Goal: Find specific page/section: Find specific page/section

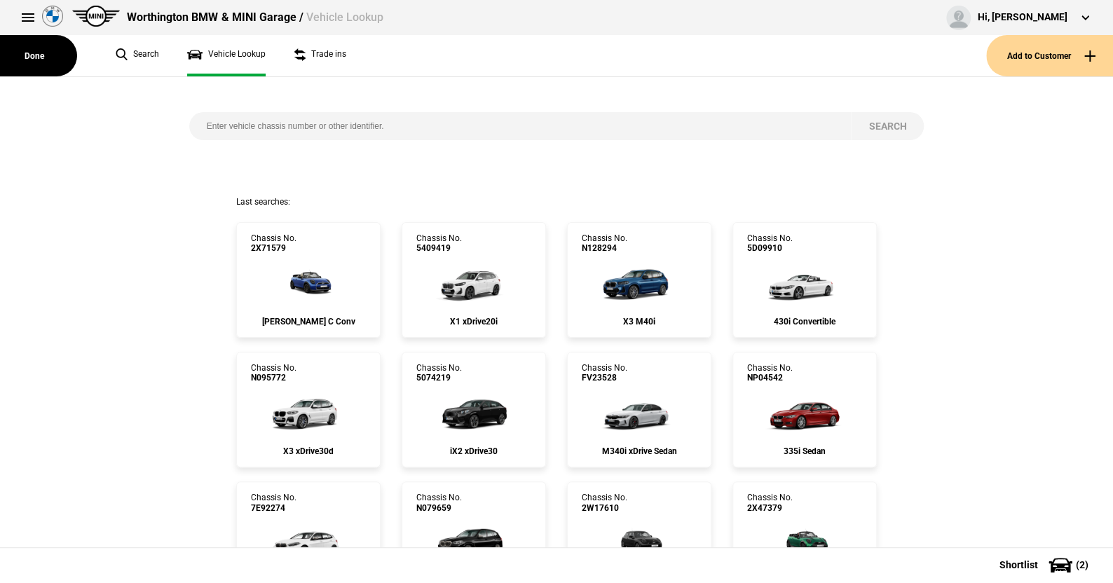
click at [208, 125] on input "search" at bounding box center [520, 126] width 663 height 28
type input "9798867"
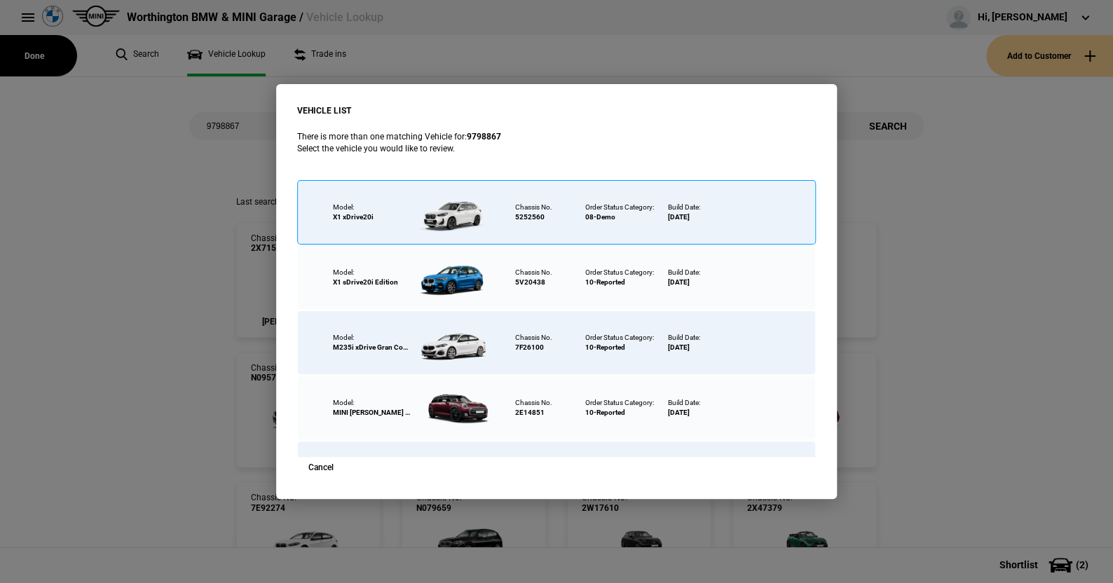
click at [467, 210] on div at bounding box center [455, 212] width 91 height 49
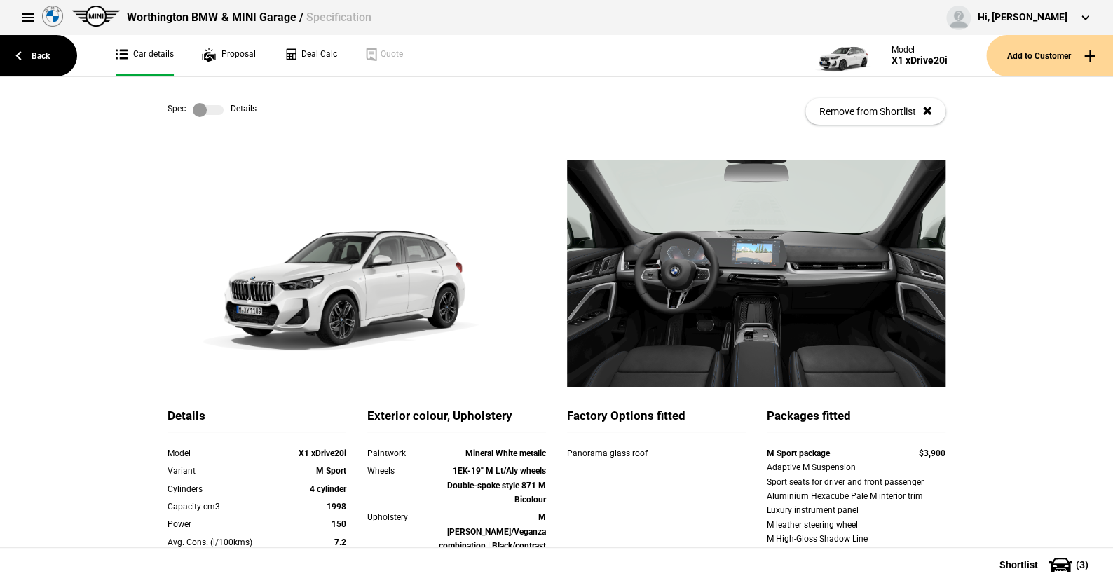
click at [215, 112] on label at bounding box center [208, 110] width 31 height 14
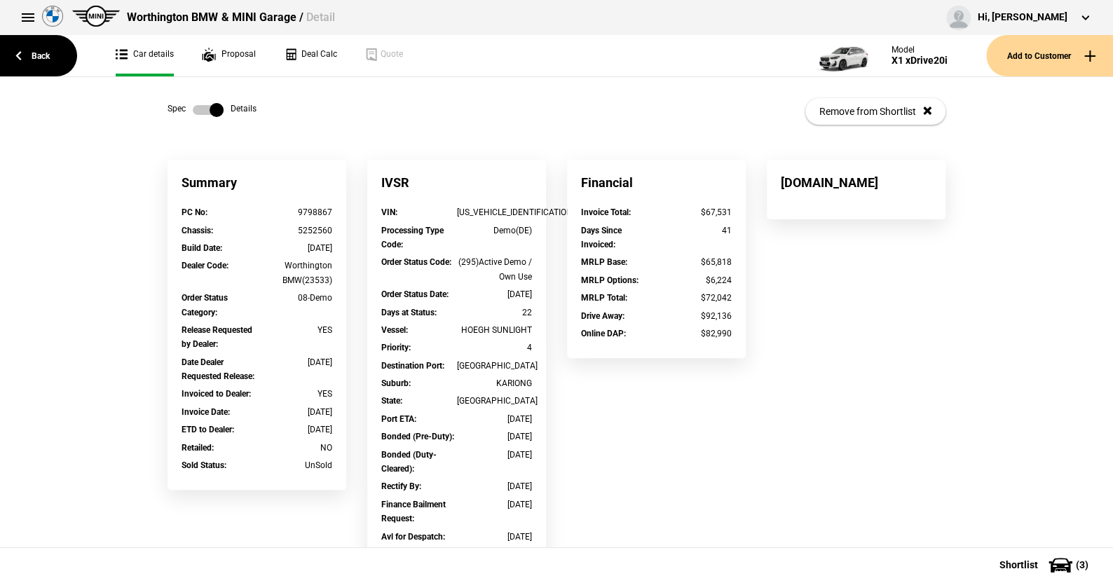
click at [193, 110] on label at bounding box center [208, 110] width 31 height 14
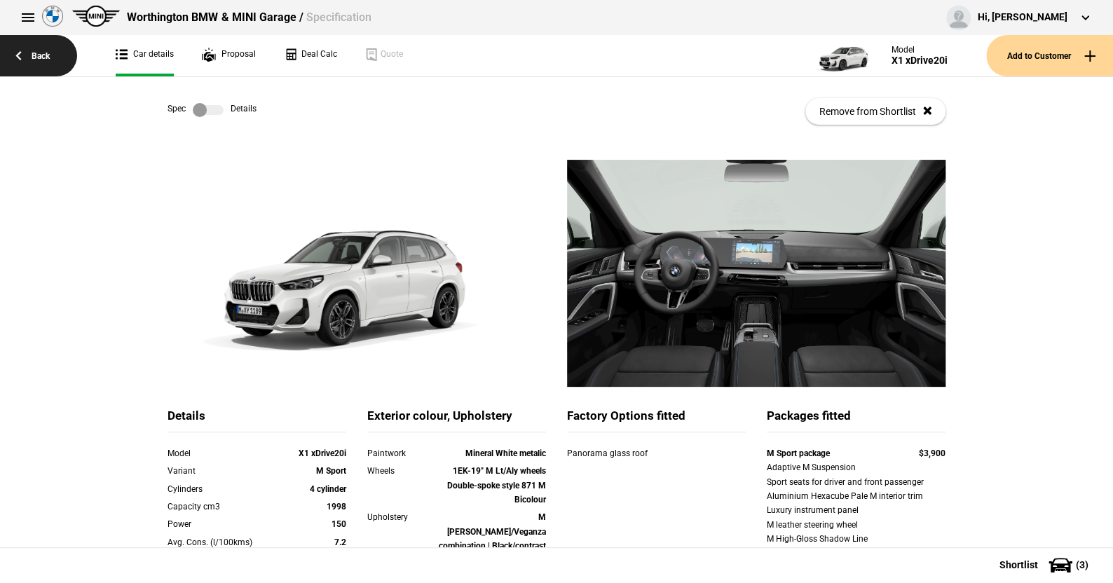
click at [39, 49] on link "Back" at bounding box center [38, 55] width 77 height 41
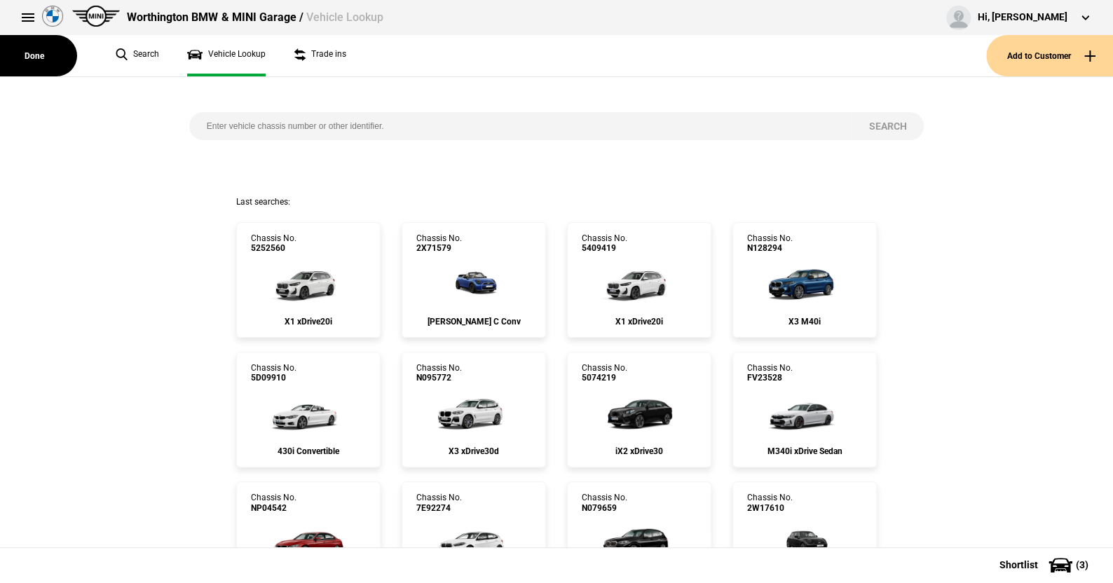
click at [200, 123] on input "search" at bounding box center [520, 126] width 663 height 28
type input "9793489"
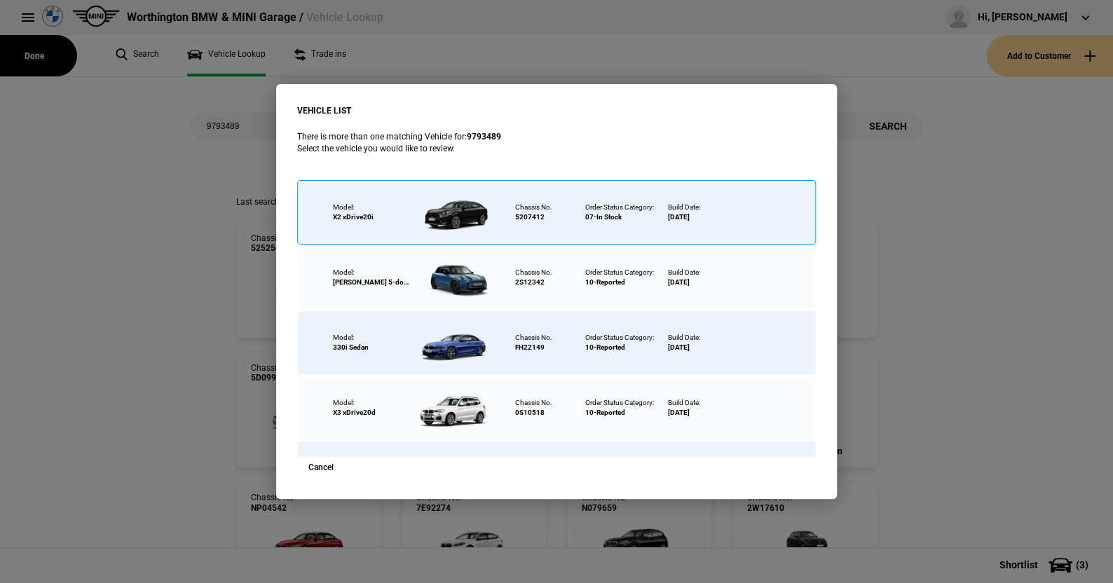
click at [463, 217] on div at bounding box center [455, 212] width 91 height 49
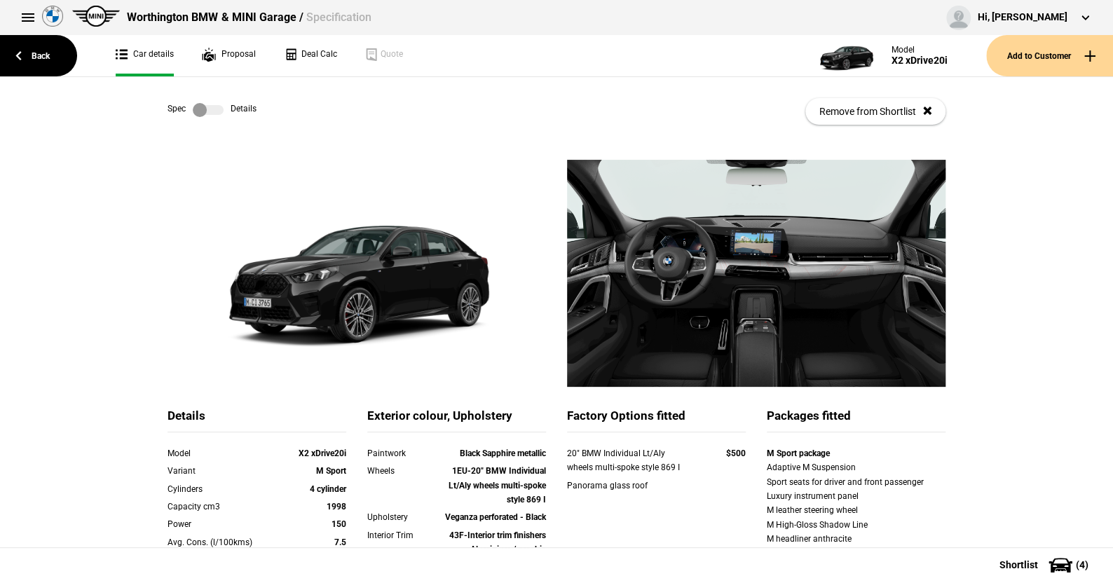
click at [216, 110] on label at bounding box center [208, 110] width 31 height 14
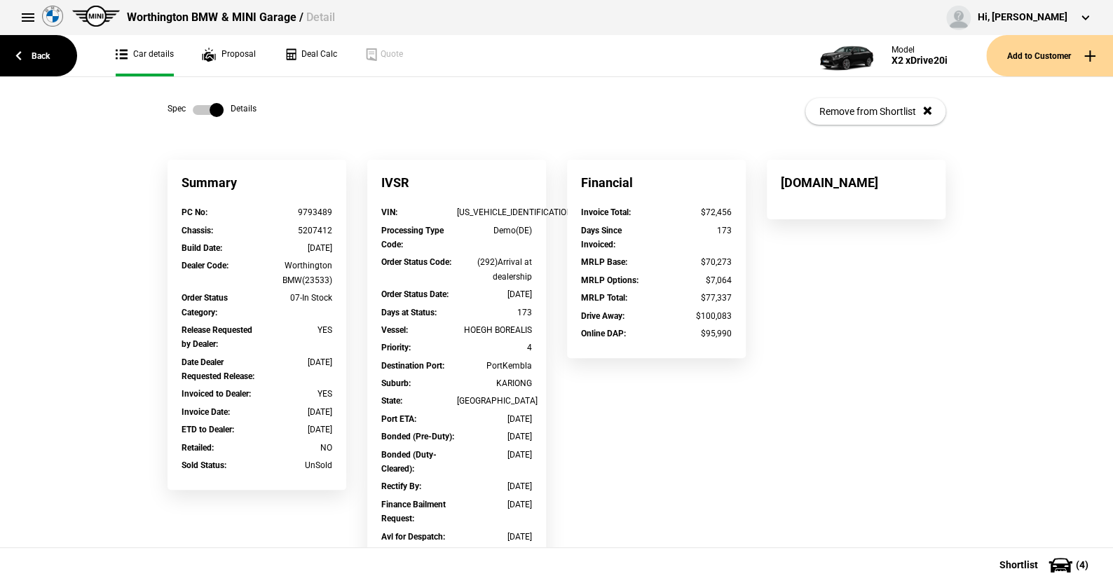
click at [193, 107] on label at bounding box center [208, 110] width 31 height 14
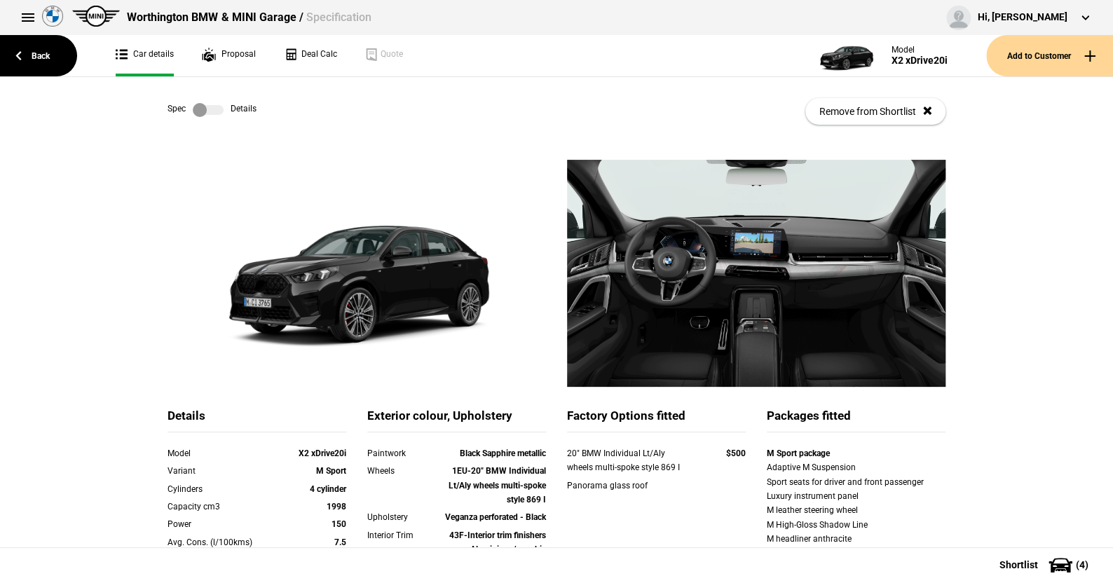
click at [219, 107] on link at bounding box center [208, 110] width 45 height 14
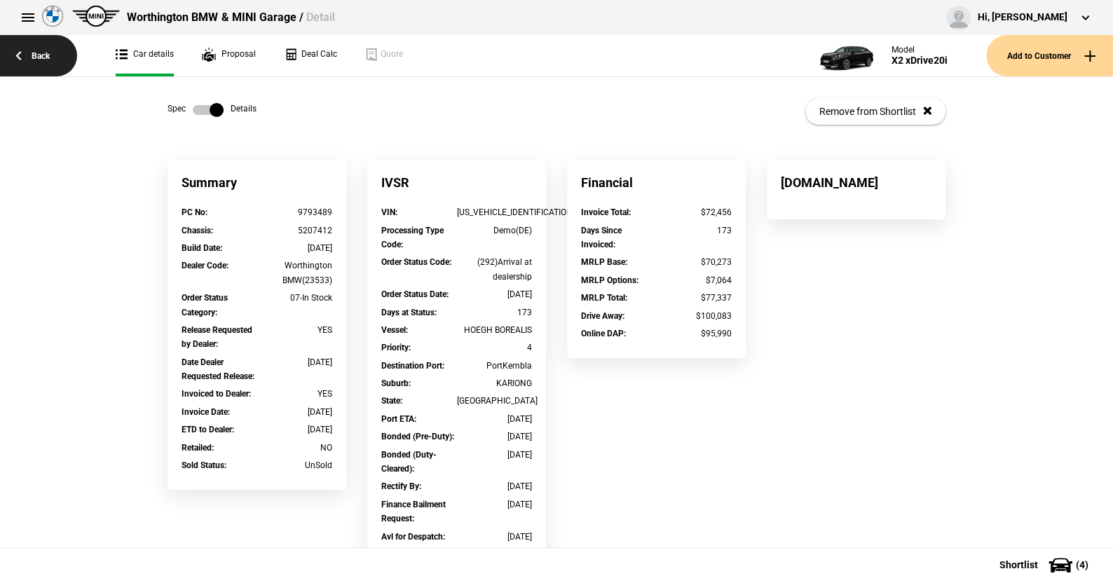
click at [44, 53] on link "Back" at bounding box center [38, 55] width 77 height 41
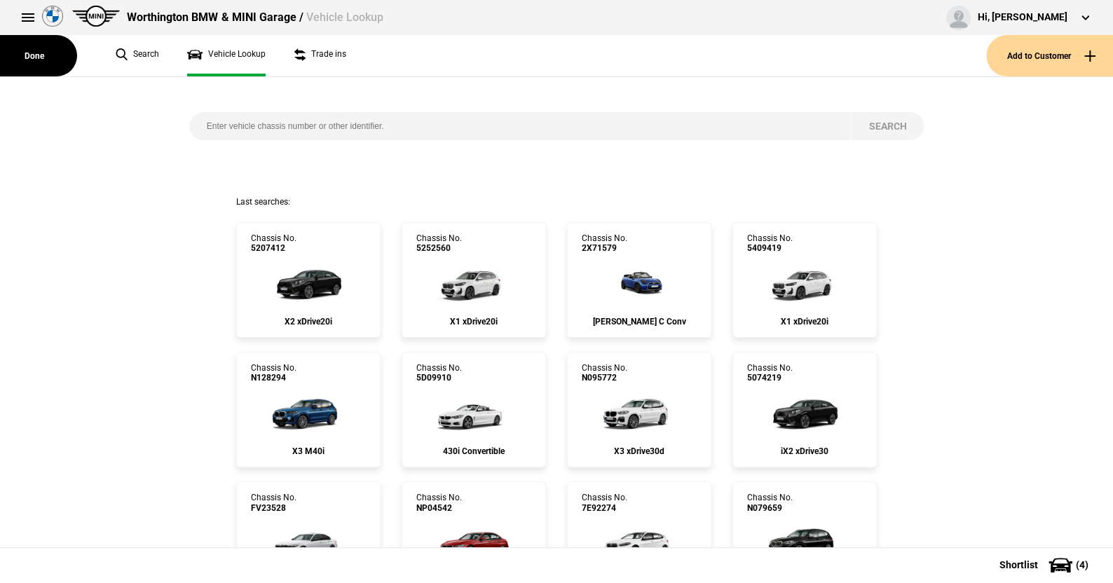
click at [196, 121] on input "search" at bounding box center [520, 126] width 663 height 28
type input "9793489"
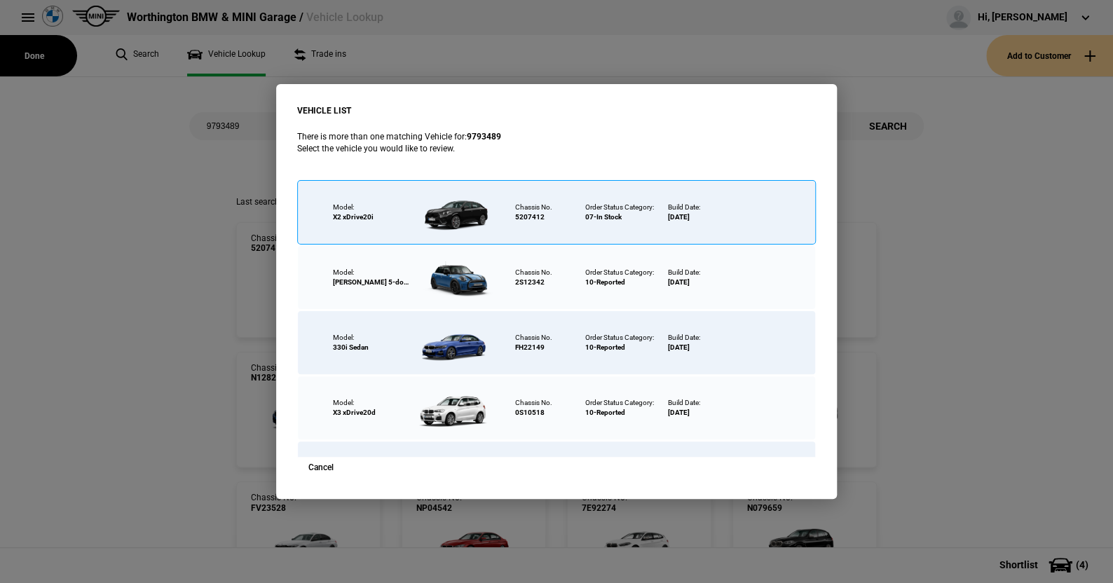
click at [457, 209] on div at bounding box center [455, 212] width 91 height 49
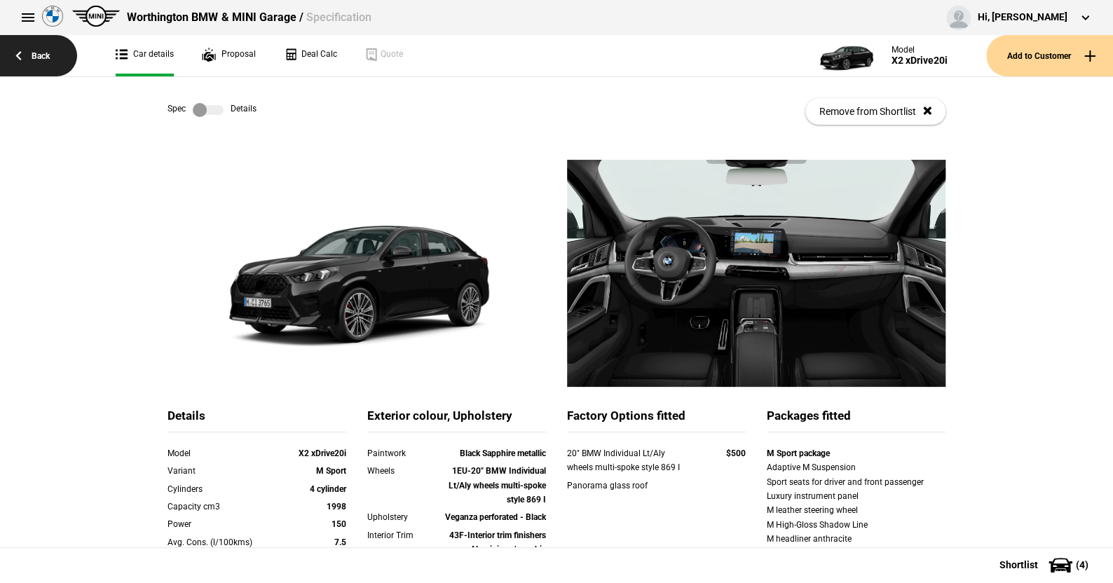
click at [43, 54] on link "Back" at bounding box center [38, 55] width 77 height 41
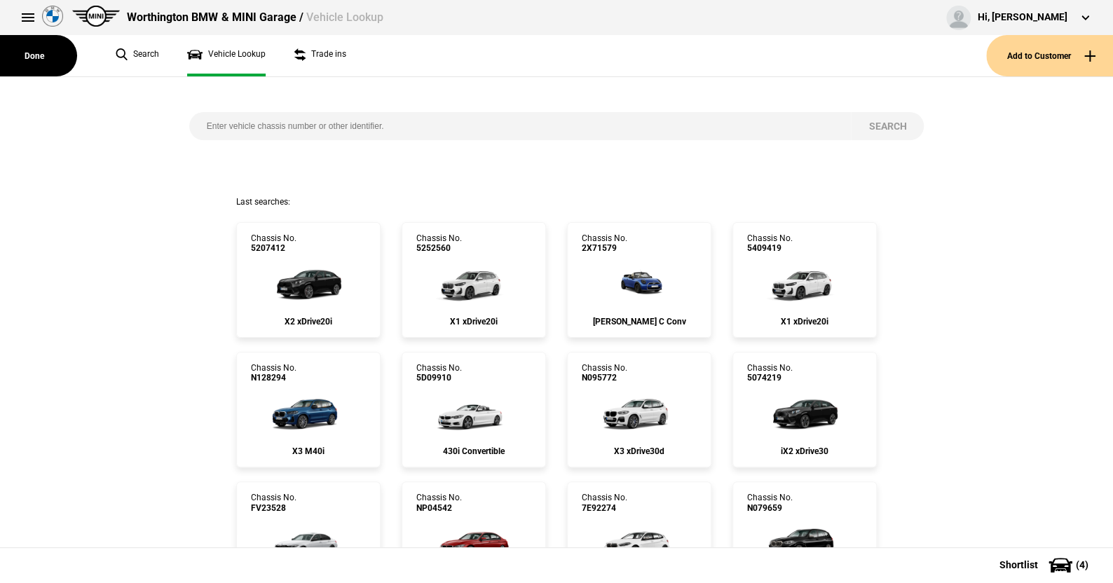
click at [200, 125] on input "search" at bounding box center [520, 126] width 663 height 28
type input "9805803"
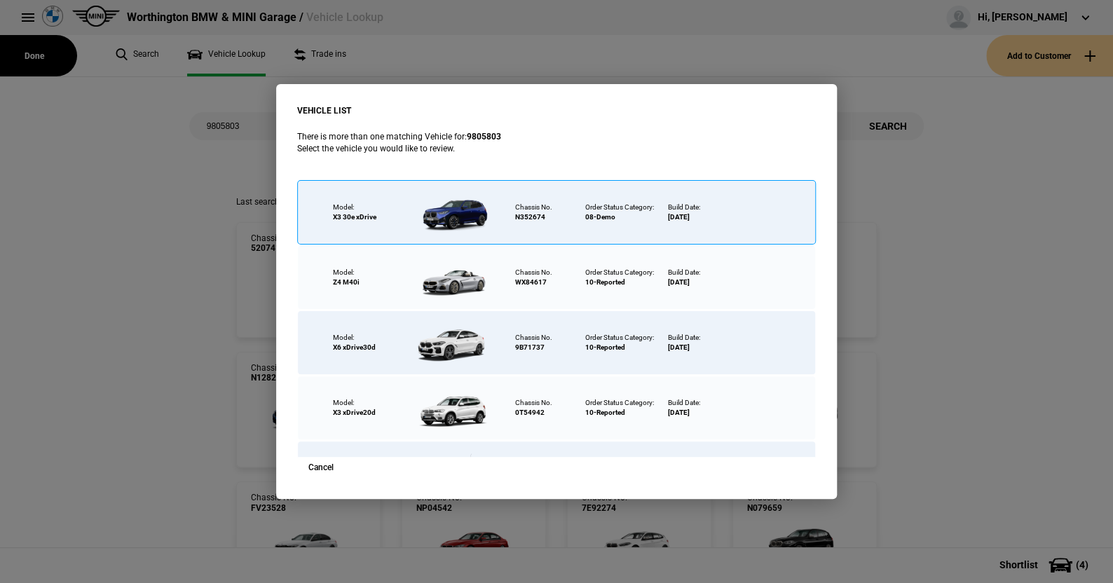
click at [461, 208] on div at bounding box center [455, 212] width 91 height 49
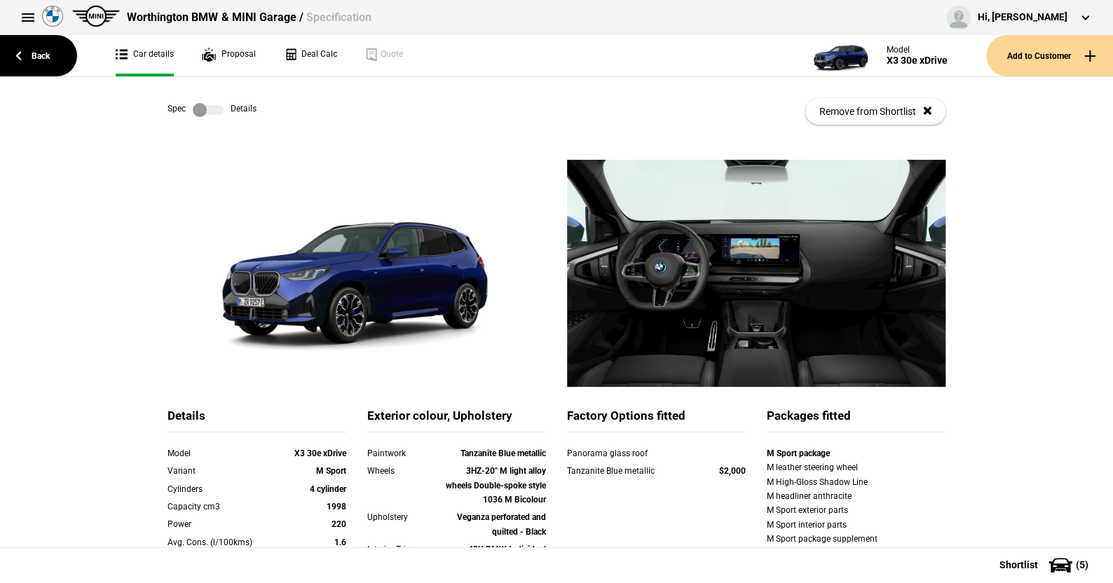
click at [208, 108] on label at bounding box center [208, 110] width 31 height 14
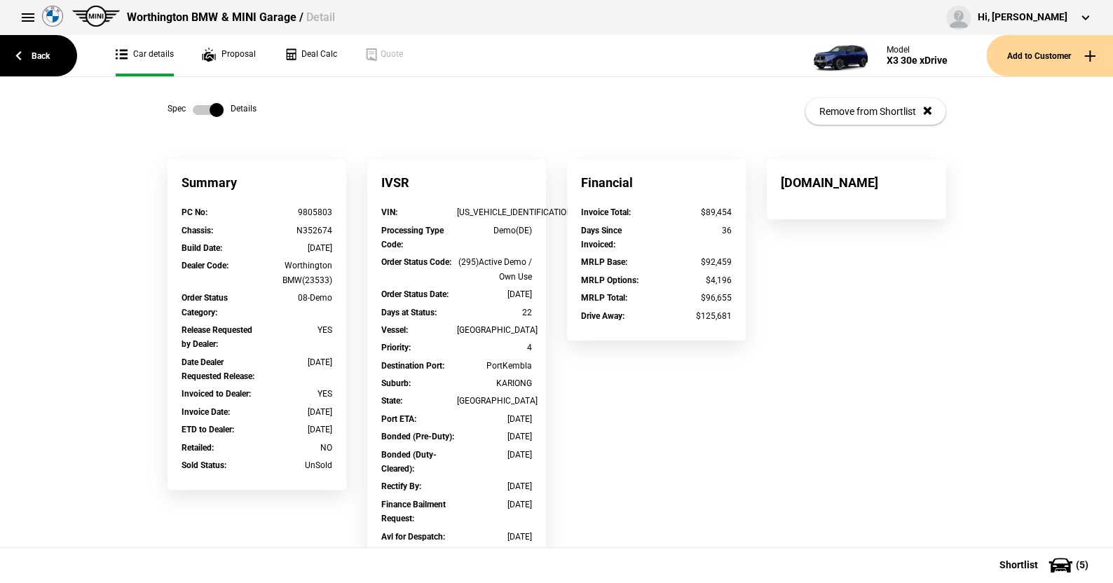
click at [193, 112] on label at bounding box center [208, 110] width 31 height 14
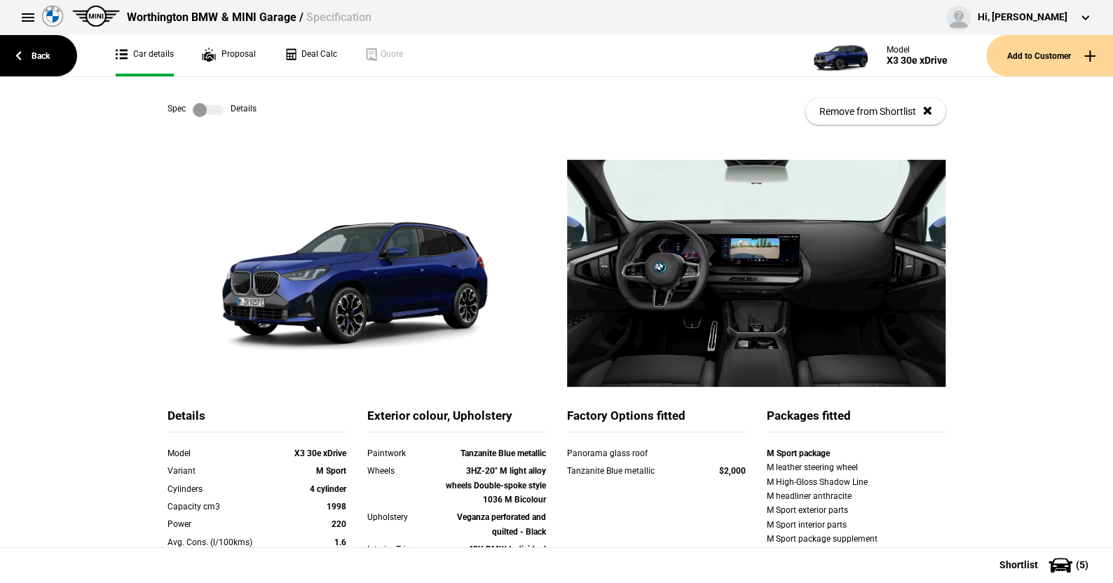
click at [214, 109] on label at bounding box center [208, 110] width 31 height 14
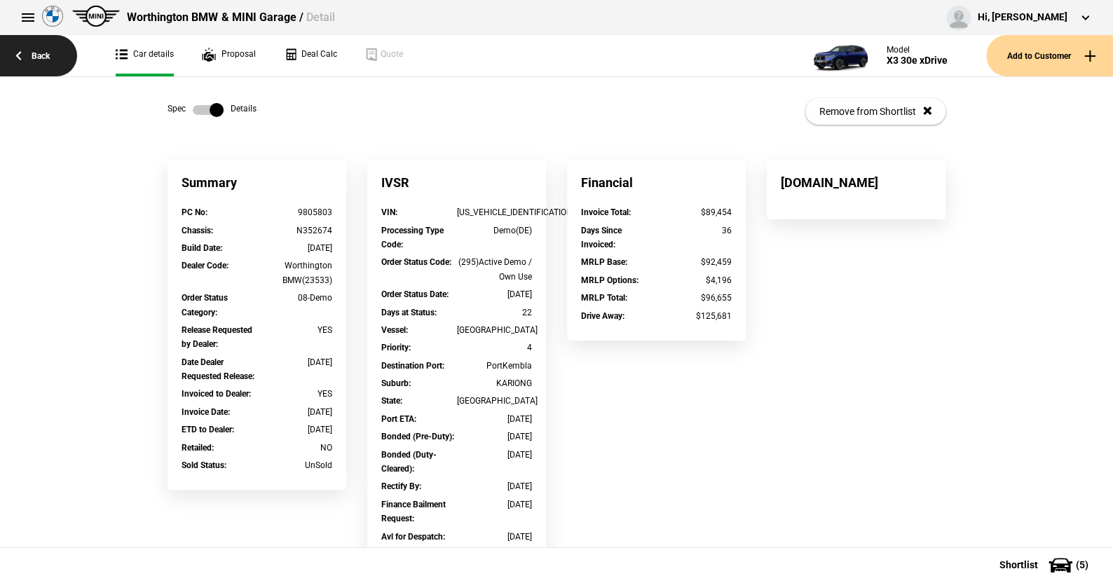
click at [36, 53] on link "Back" at bounding box center [38, 55] width 77 height 41
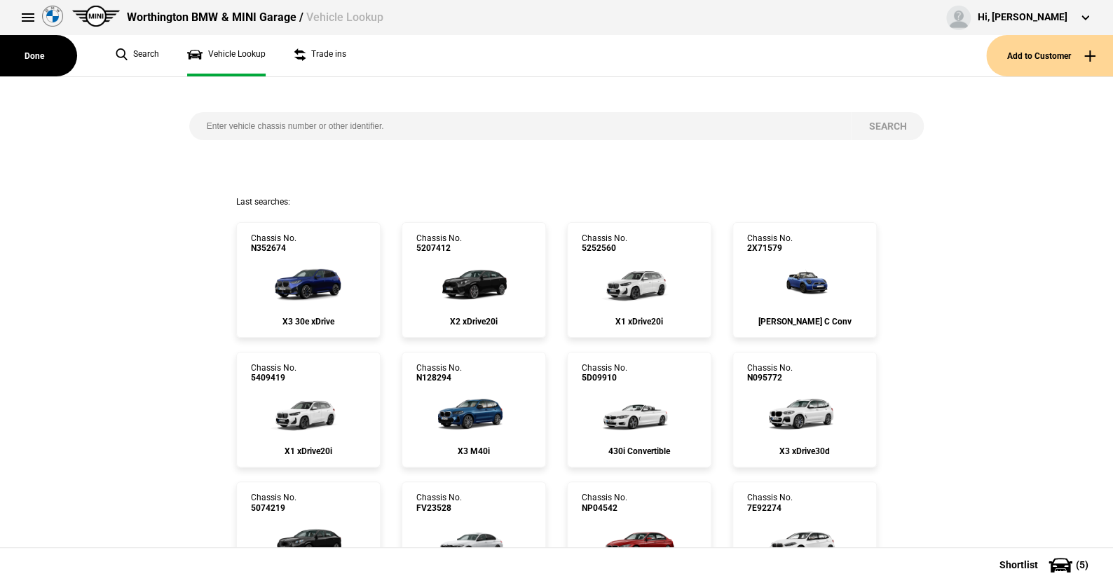
click at [230, 128] on input "search" at bounding box center [520, 126] width 663 height 28
type input "9804436"
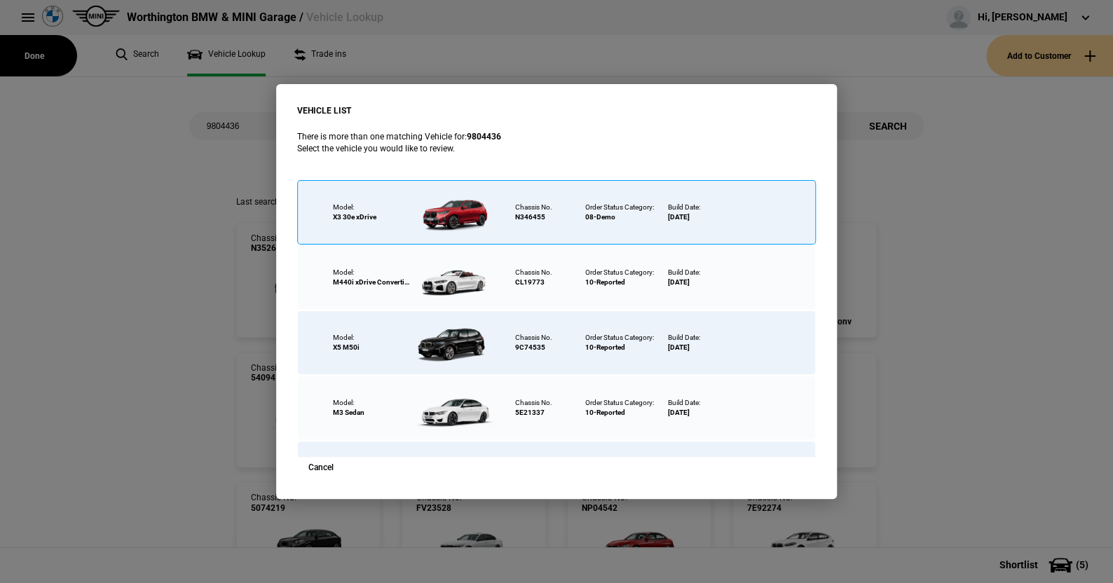
click at [456, 210] on div at bounding box center [455, 212] width 91 height 49
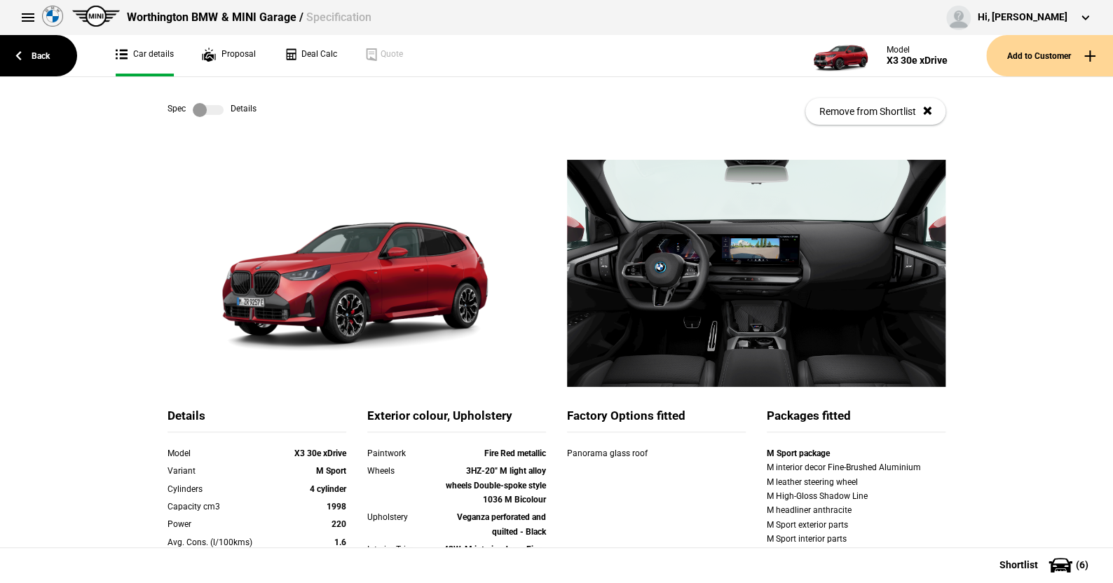
click at [216, 107] on label at bounding box center [208, 110] width 31 height 14
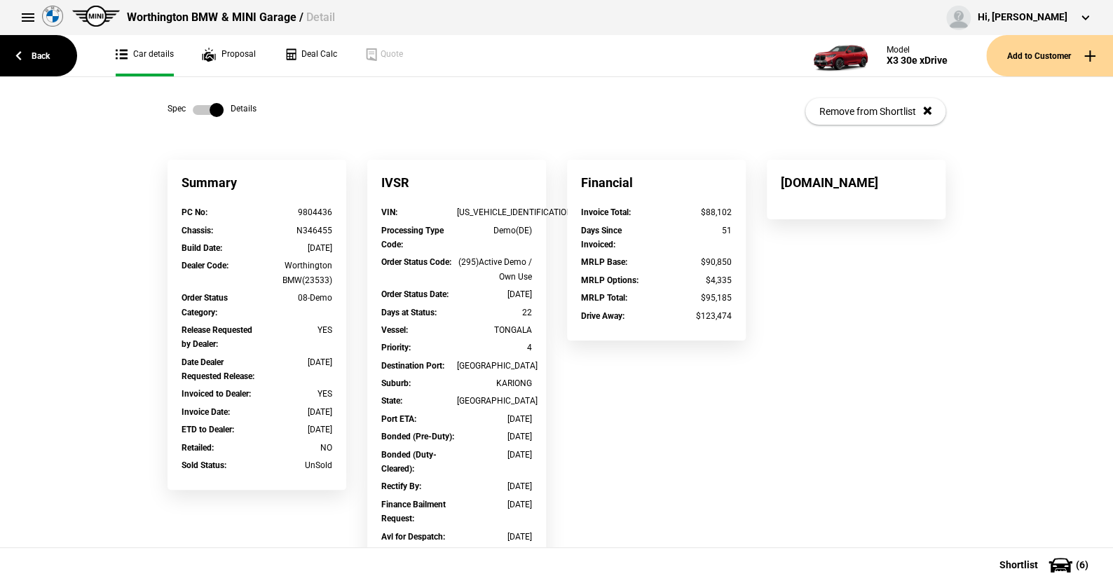
click at [193, 111] on label at bounding box center [208, 110] width 31 height 14
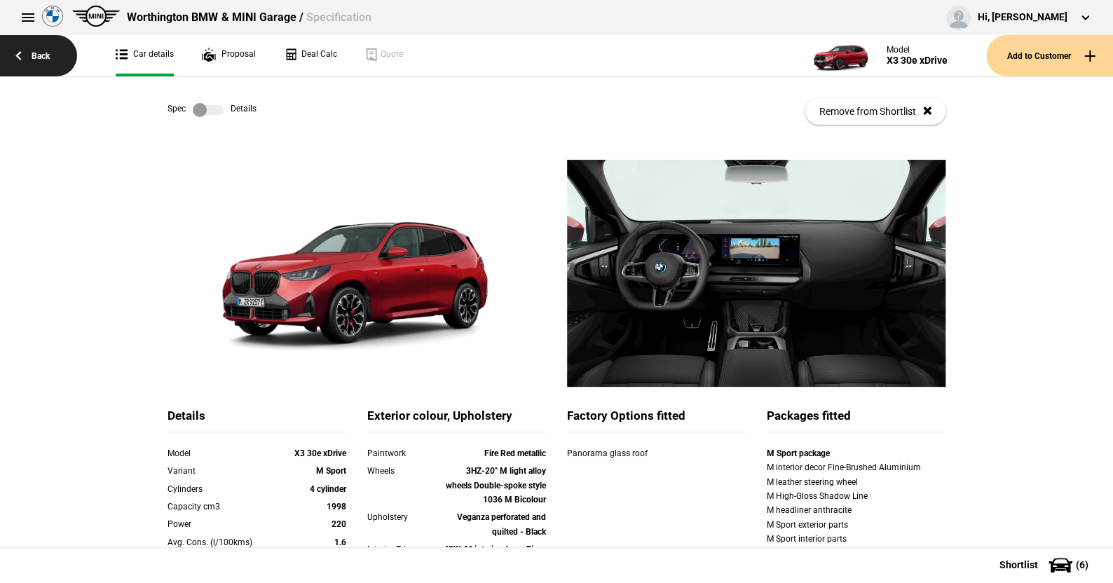
click at [41, 55] on link "Back" at bounding box center [38, 55] width 77 height 41
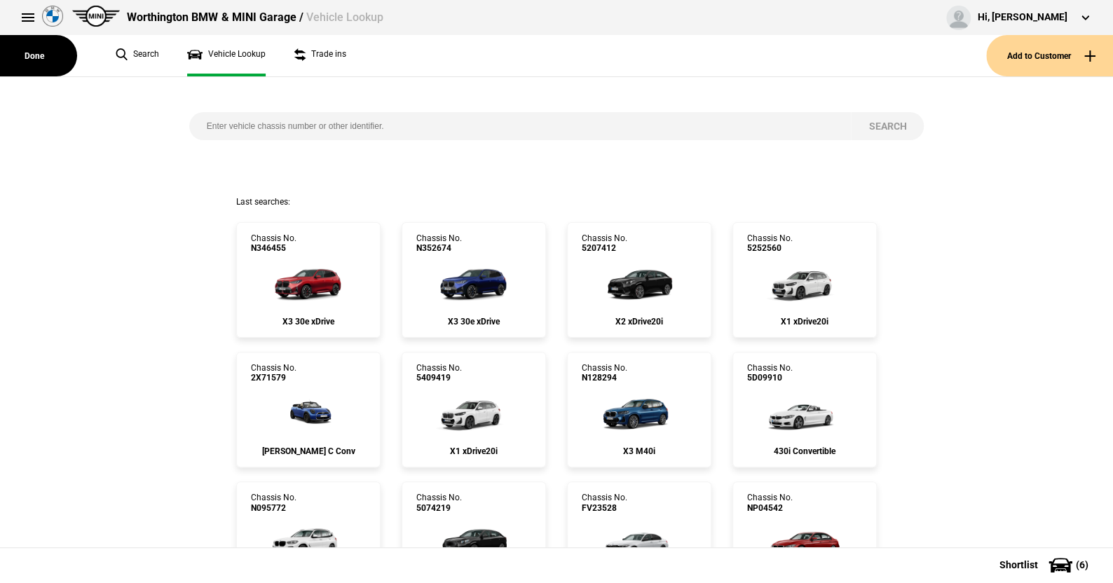
click at [205, 122] on input "search" at bounding box center [520, 126] width 663 height 28
type input "9800040"
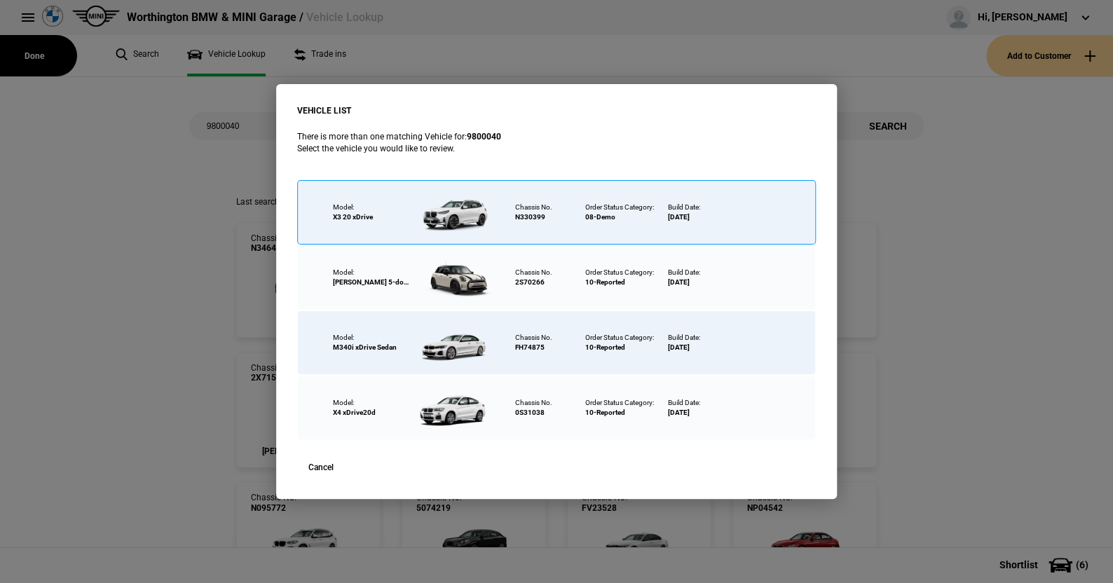
click at [458, 211] on div at bounding box center [455, 212] width 91 height 49
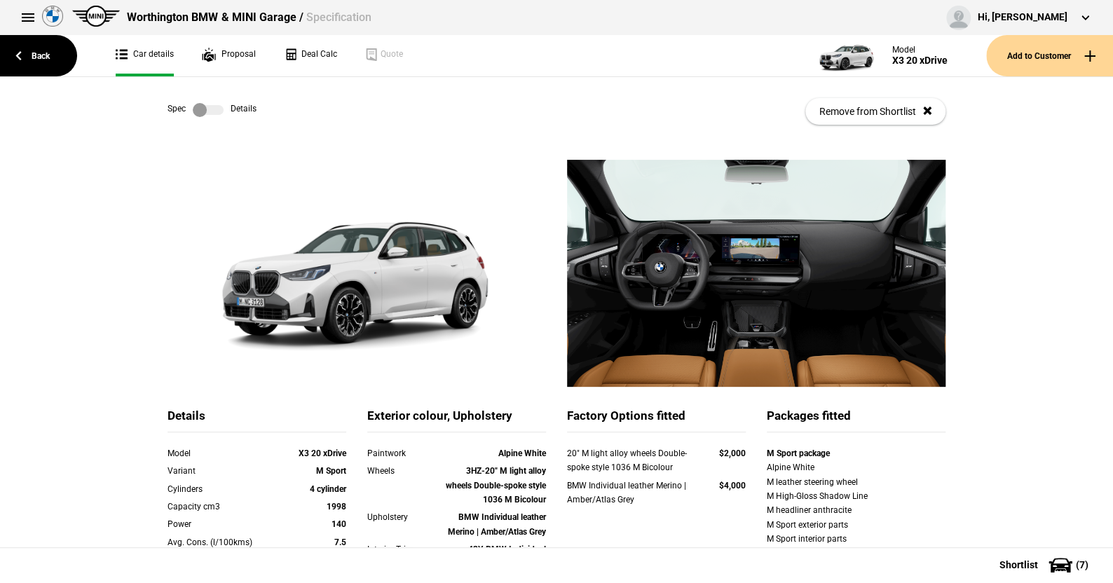
click at [212, 110] on label at bounding box center [208, 110] width 31 height 14
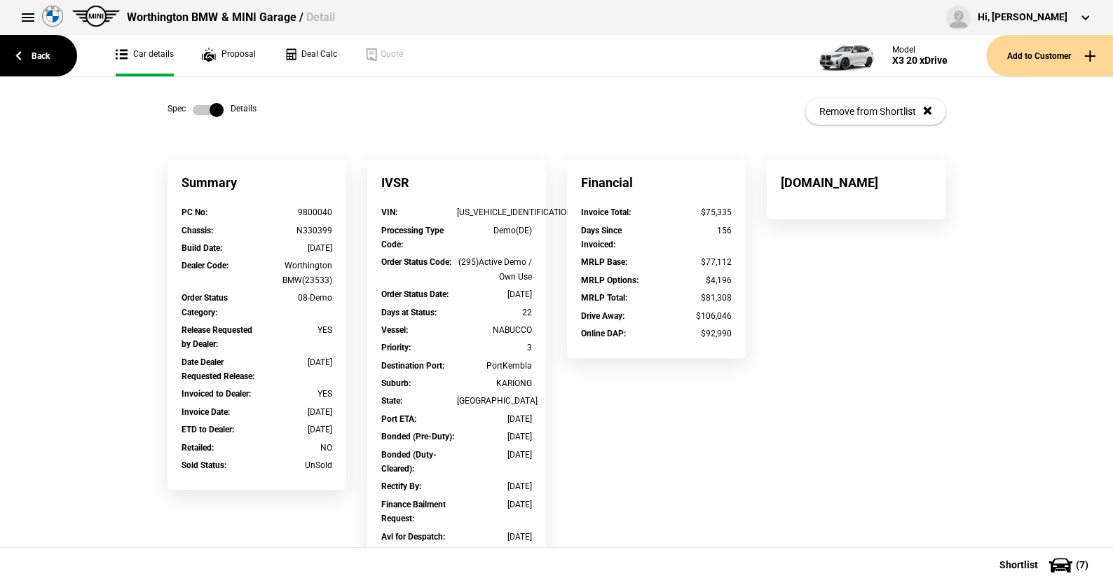
click at [193, 110] on label at bounding box center [208, 110] width 31 height 14
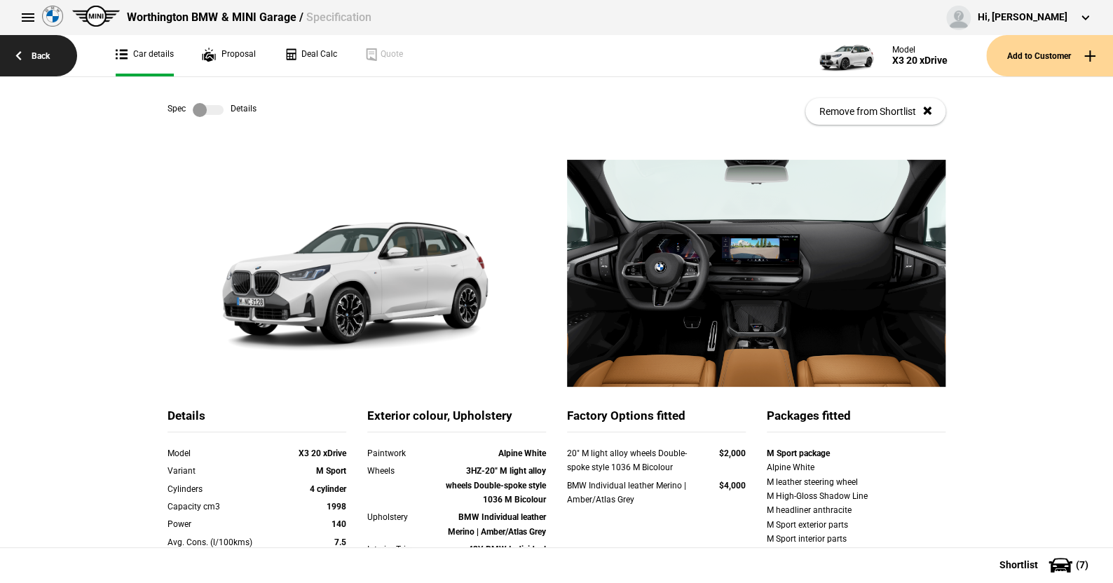
click at [43, 56] on link "Back" at bounding box center [38, 55] width 77 height 41
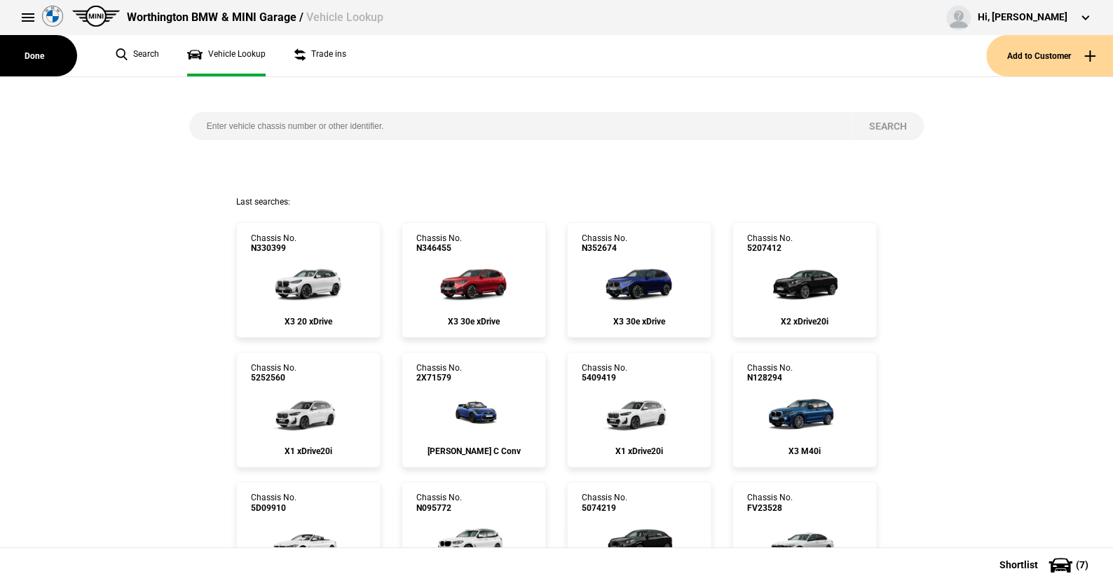
click at [240, 125] on input "search" at bounding box center [520, 126] width 663 height 28
type input "1549445"
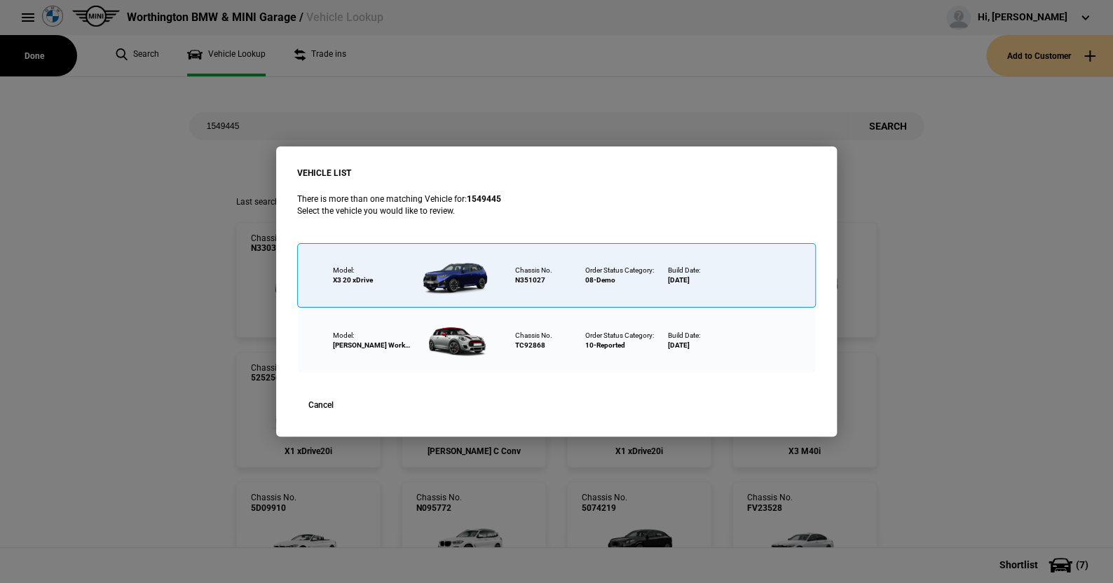
click at [458, 269] on div at bounding box center [455, 275] width 91 height 49
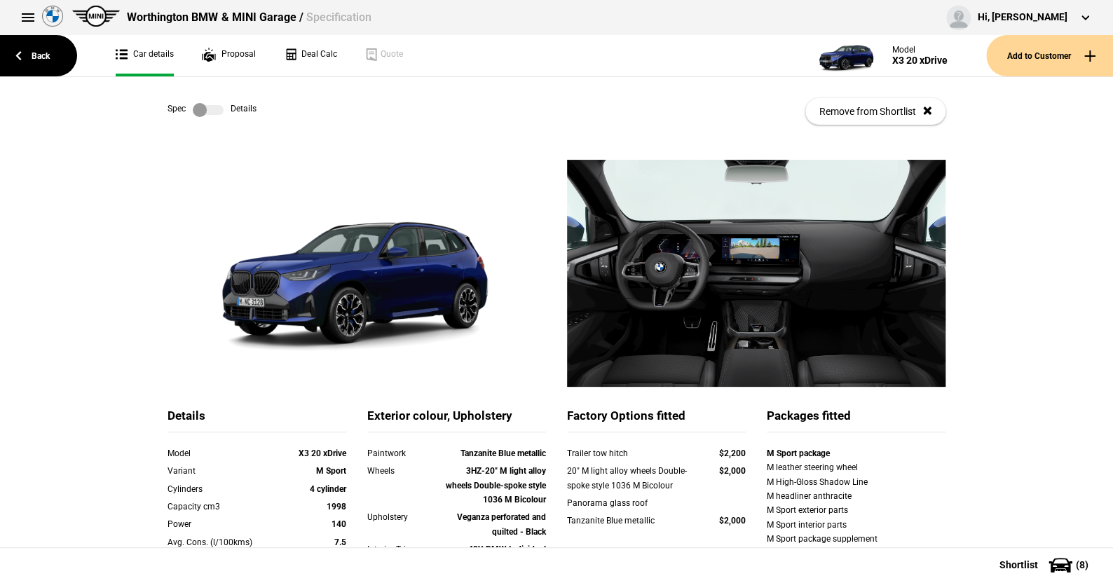
click at [217, 104] on label at bounding box center [208, 110] width 31 height 14
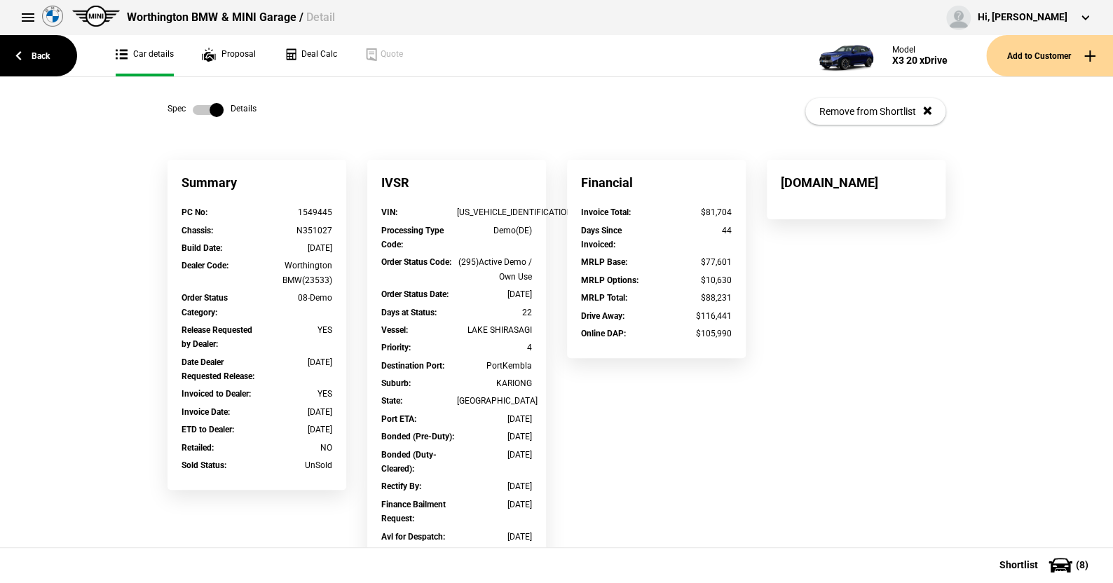
click at [195, 109] on label at bounding box center [208, 110] width 31 height 14
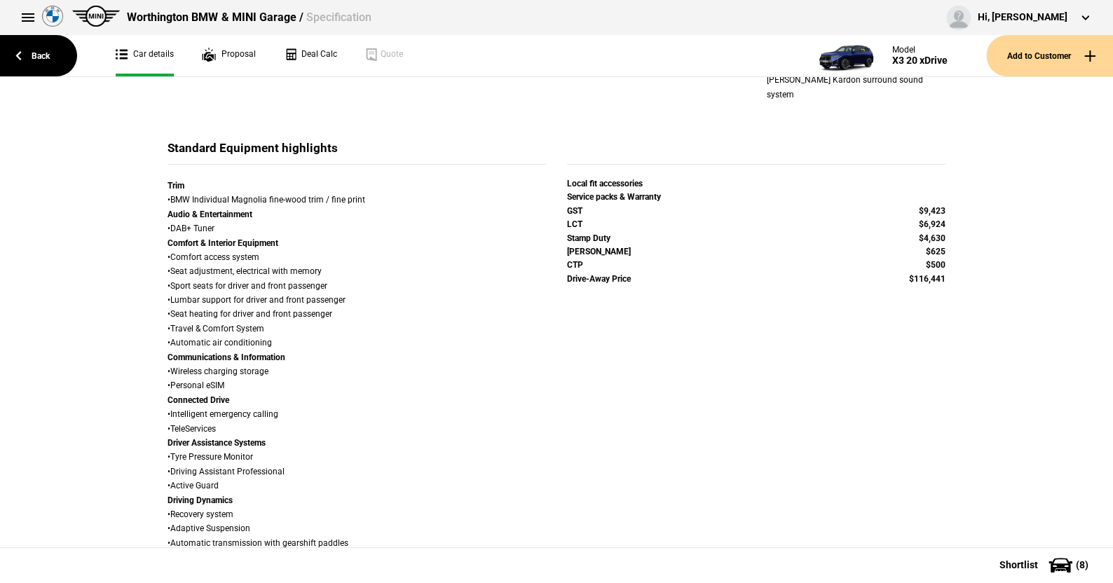
scroll to position [700, 0]
click at [37, 56] on link "Back" at bounding box center [38, 55] width 77 height 41
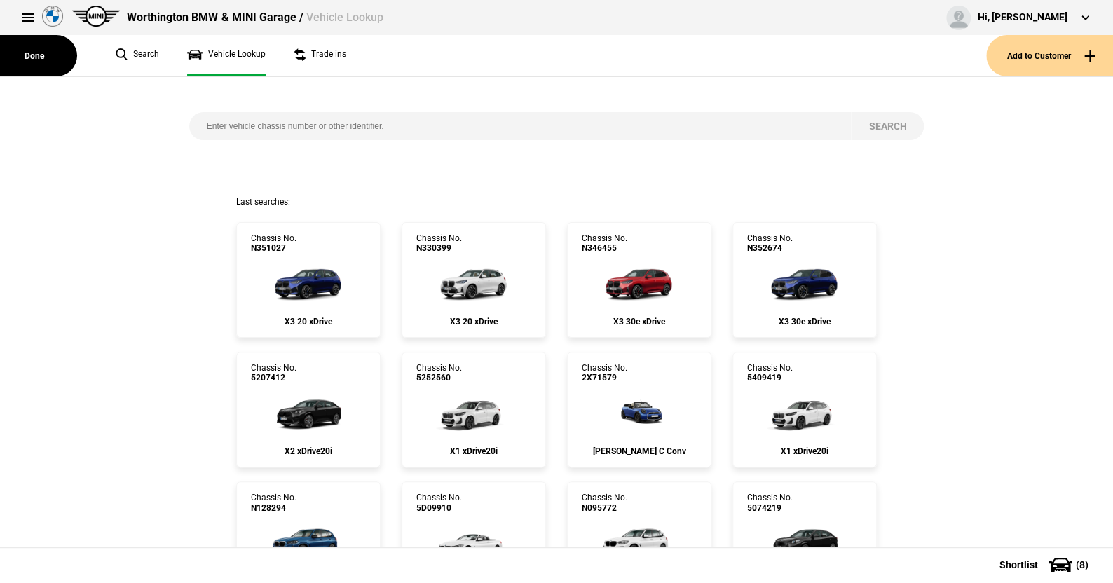
click at [226, 120] on input "search" at bounding box center [520, 126] width 663 height 28
type input "9792373"
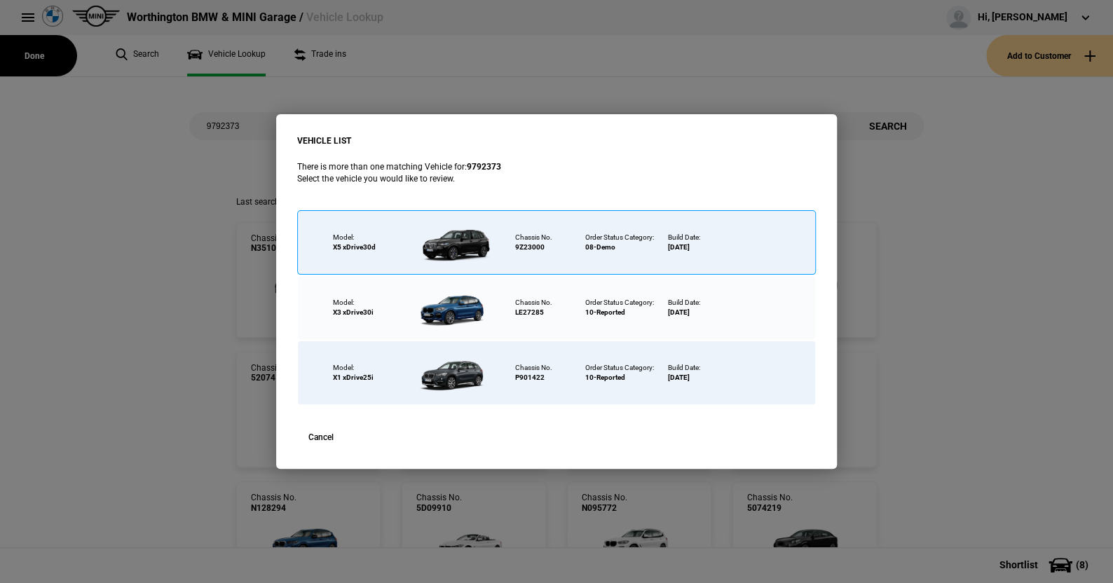
click at [452, 238] on div at bounding box center [455, 242] width 91 height 49
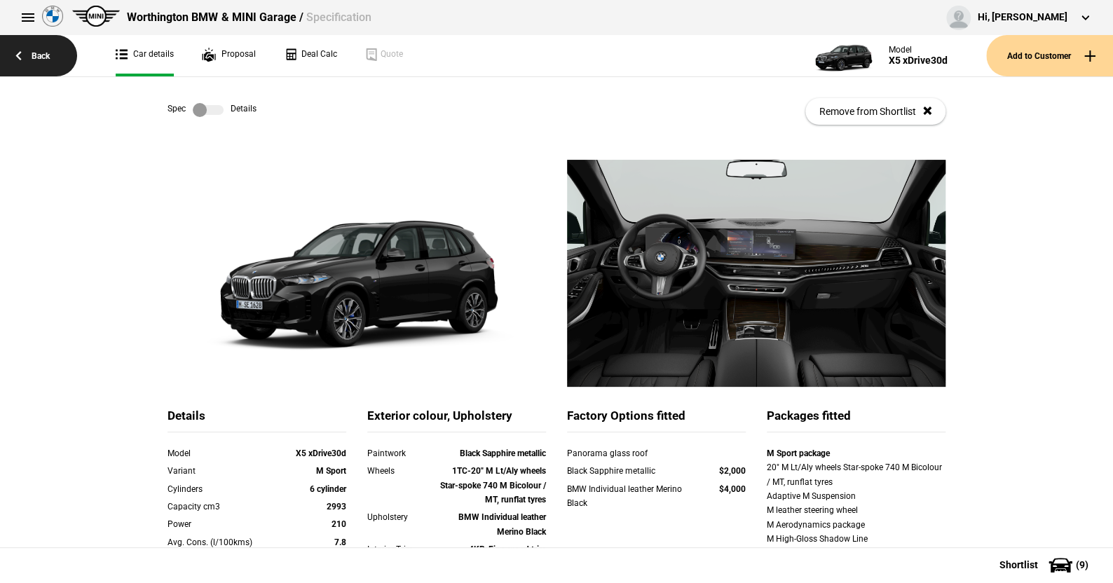
click at [25, 50] on link "Back" at bounding box center [38, 55] width 77 height 41
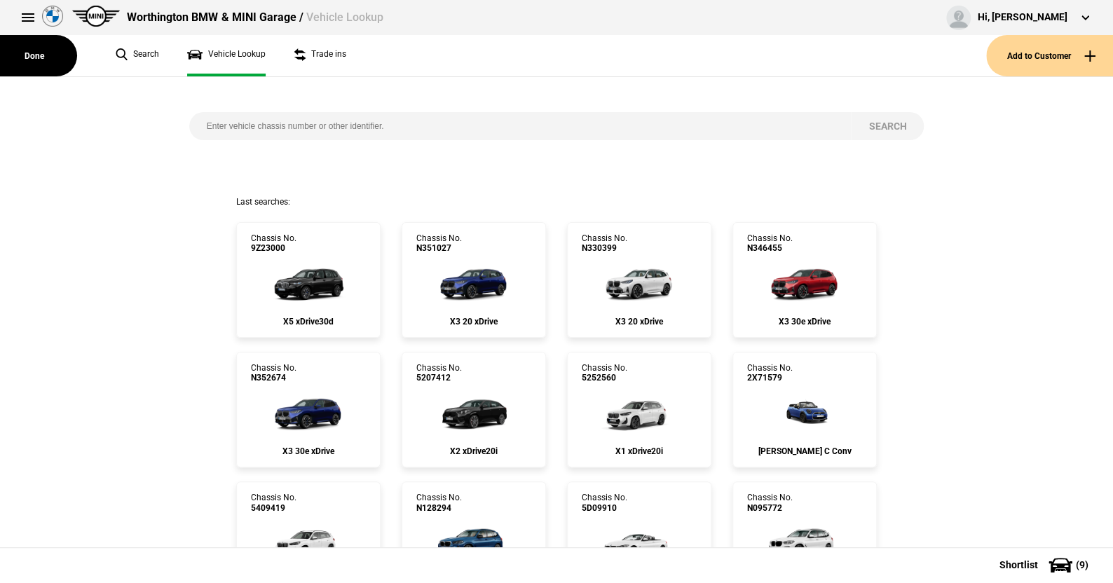
click at [189, 126] on input "search" at bounding box center [520, 126] width 663 height 28
paste input "[US_VEHICLE_IDENTIFICATION_NUMBER]"
type input "[US_VEHICLE_IDENTIFICATION_NUMBER]"
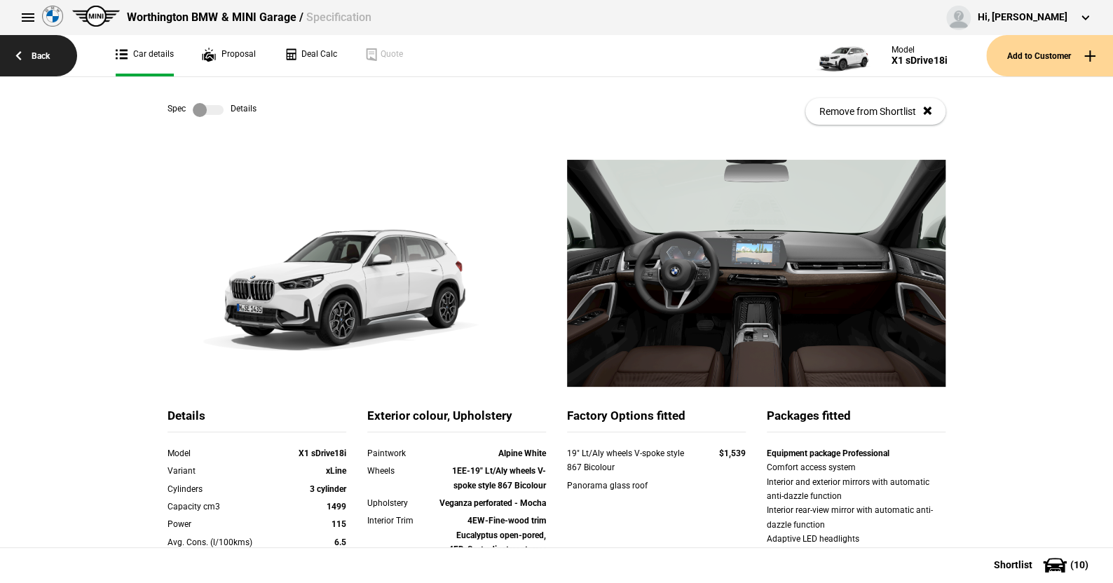
click at [49, 51] on link "Back" at bounding box center [38, 55] width 77 height 41
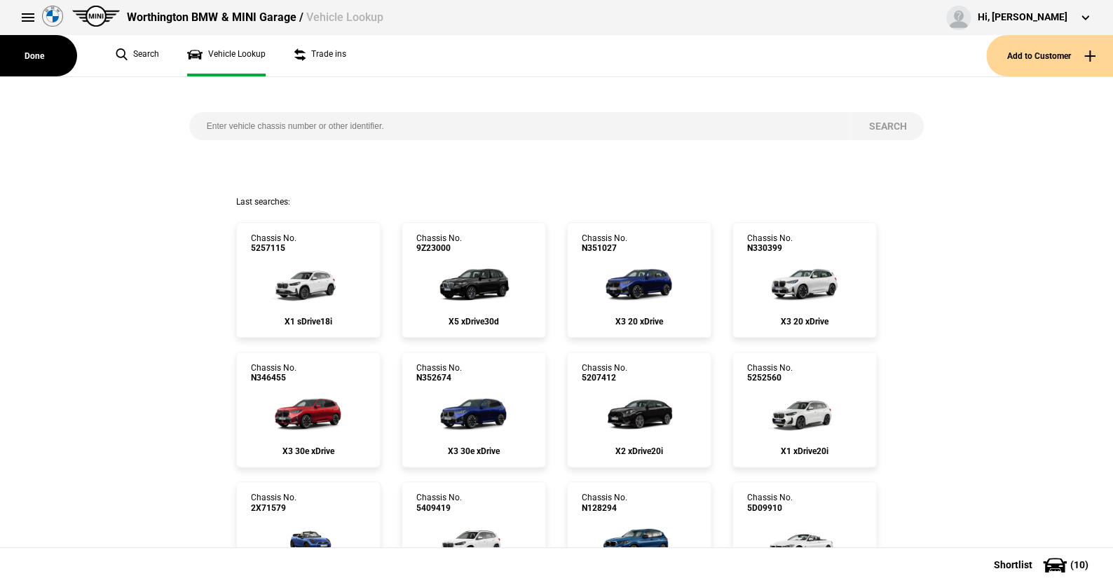
click at [207, 124] on input "search" at bounding box center [520, 126] width 663 height 28
click at [205, 128] on input "search" at bounding box center [520, 126] width 663 height 28
type input "9805166"
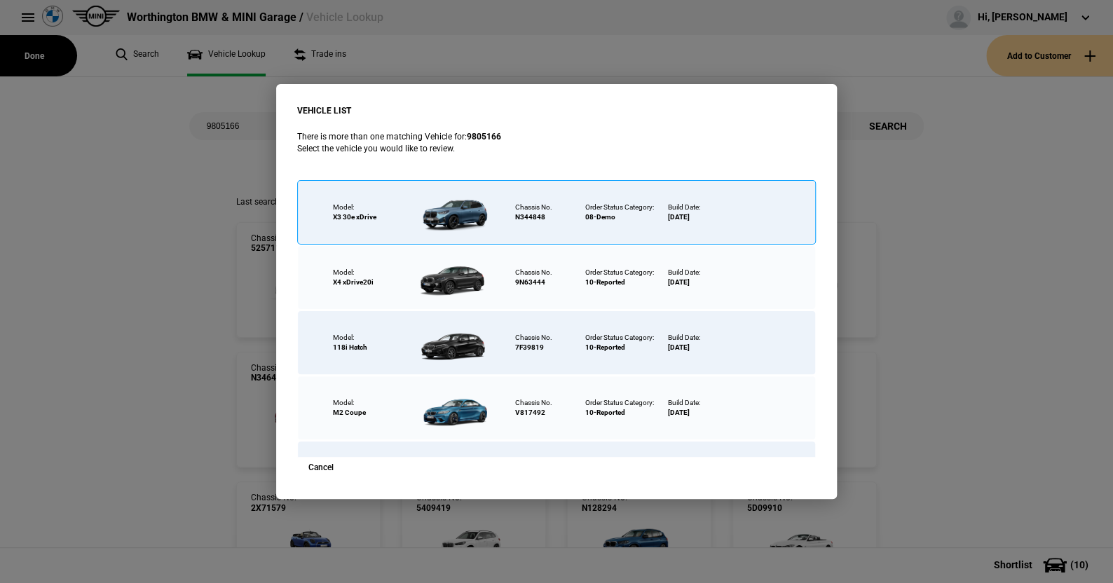
click at [452, 208] on div at bounding box center [455, 212] width 91 height 49
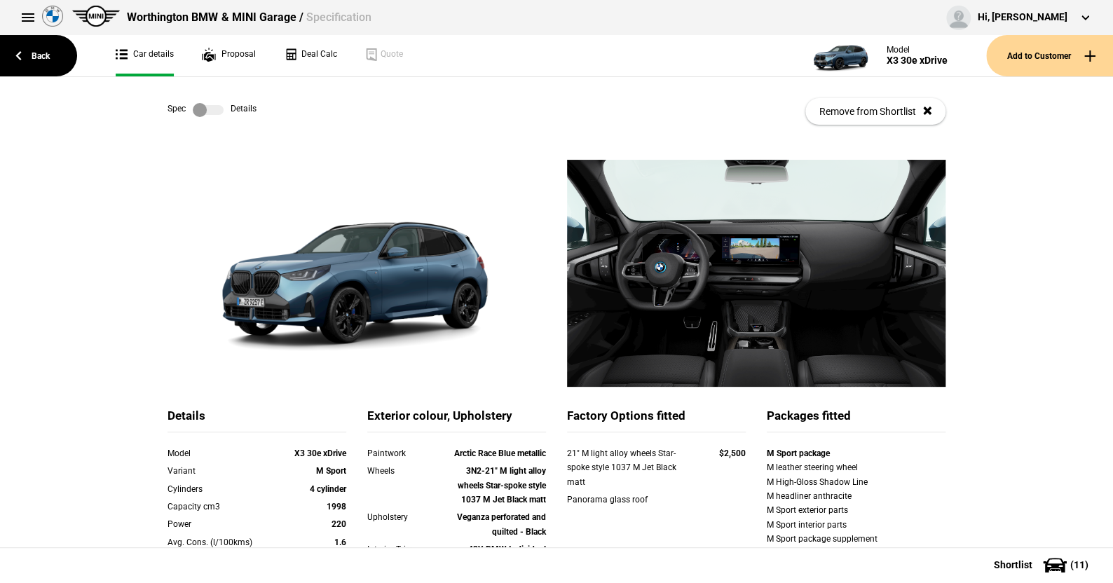
click at [218, 108] on label at bounding box center [208, 110] width 31 height 14
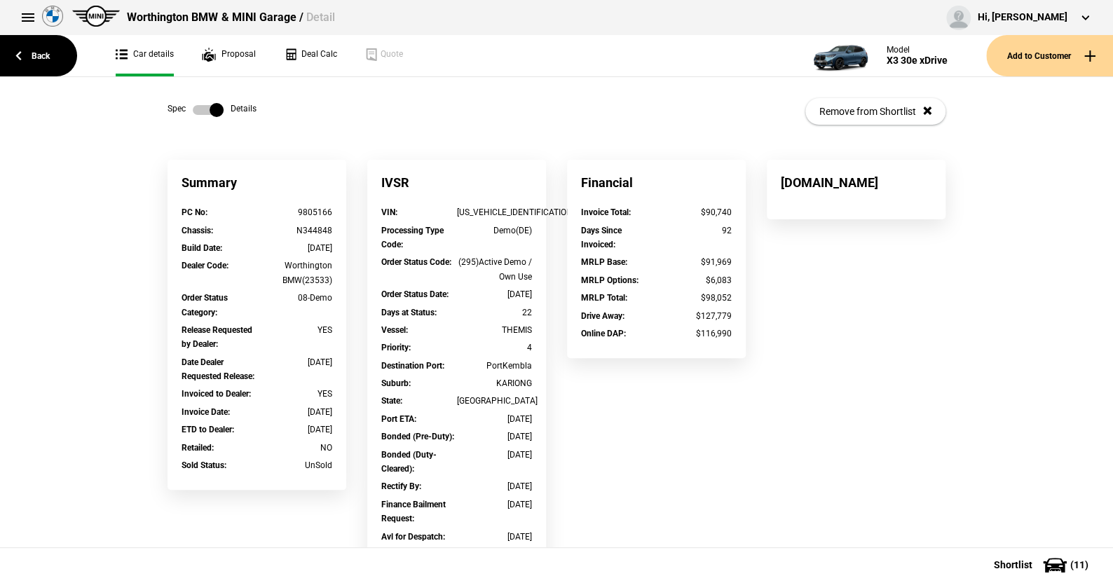
click at [193, 109] on label at bounding box center [208, 110] width 31 height 14
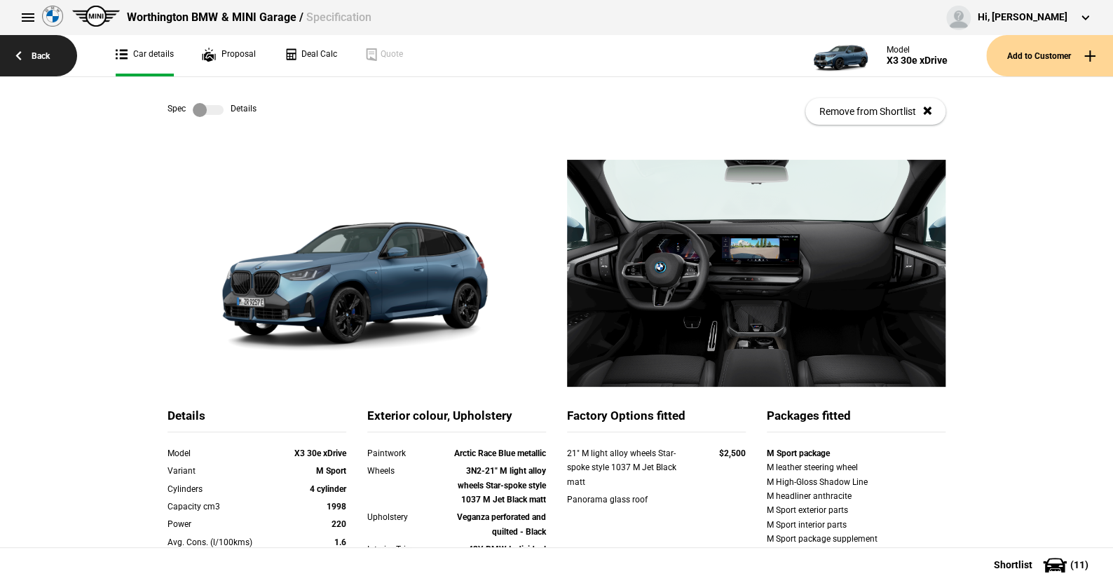
click at [46, 55] on link "Back" at bounding box center [38, 55] width 77 height 41
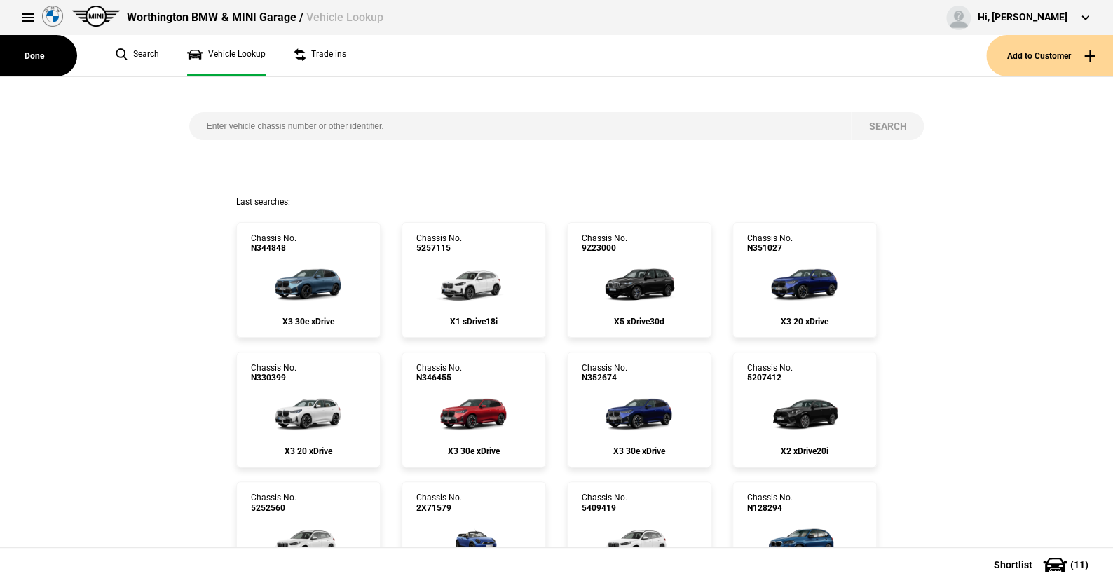
click at [198, 116] on input "search" at bounding box center [520, 126] width 663 height 28
type input "9803919"
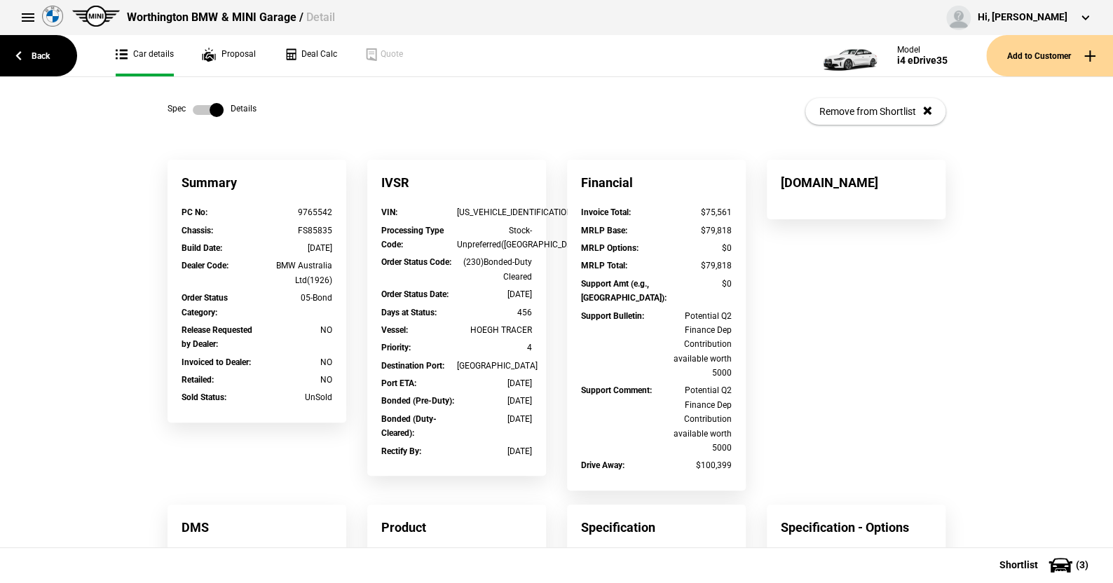
click at [193, 110] on label at bounding box center [208, 110] width 31 height 14
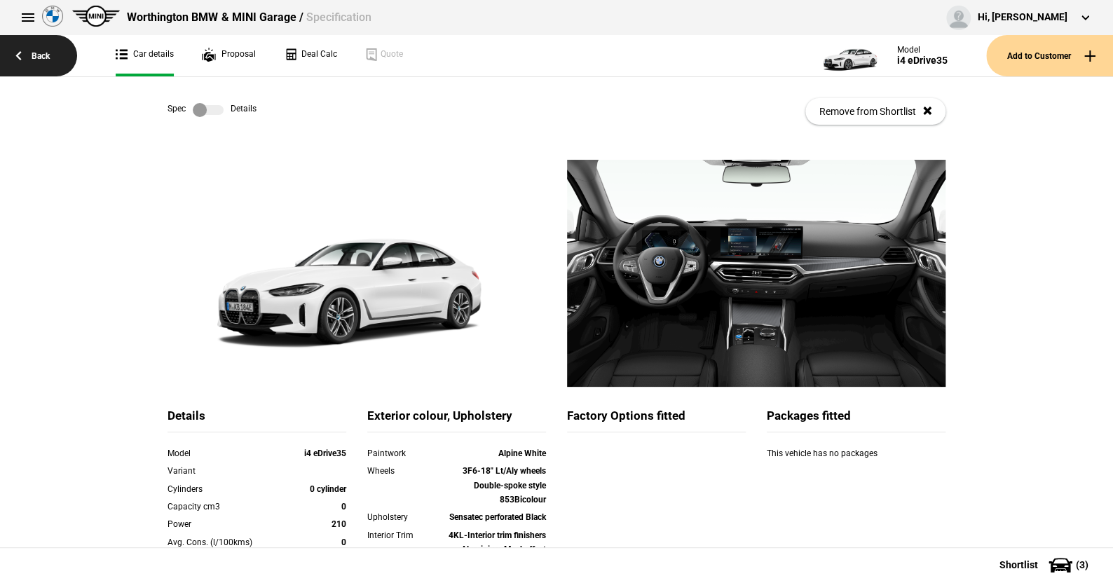
click at [36, 52] on link "Back" at bounding box center [38, 55] width 77 height 41
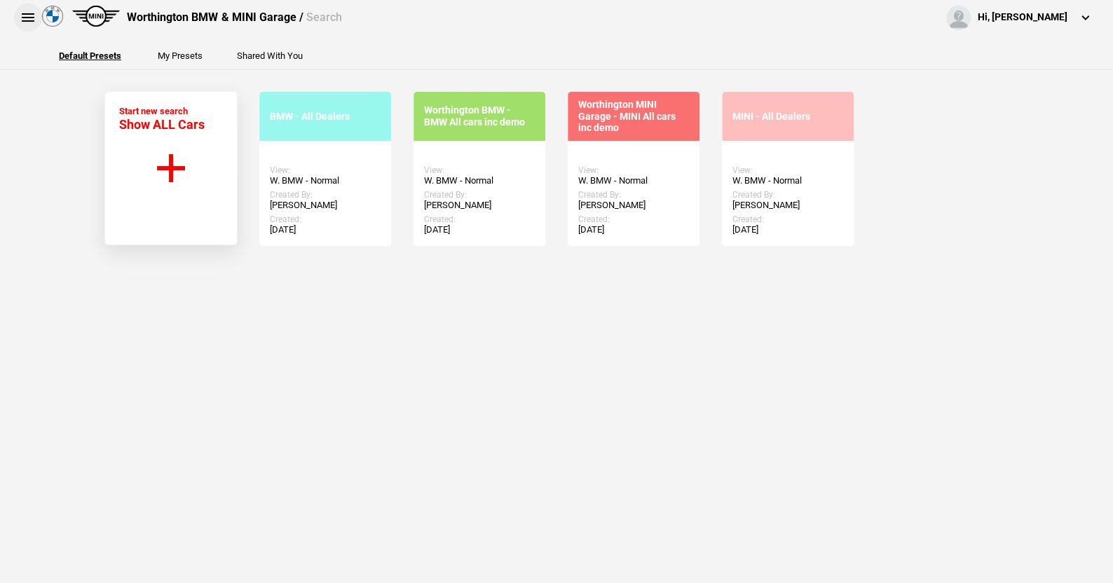
click at [23, 15] on button at bounding box center [28, 18] width 28 height 28
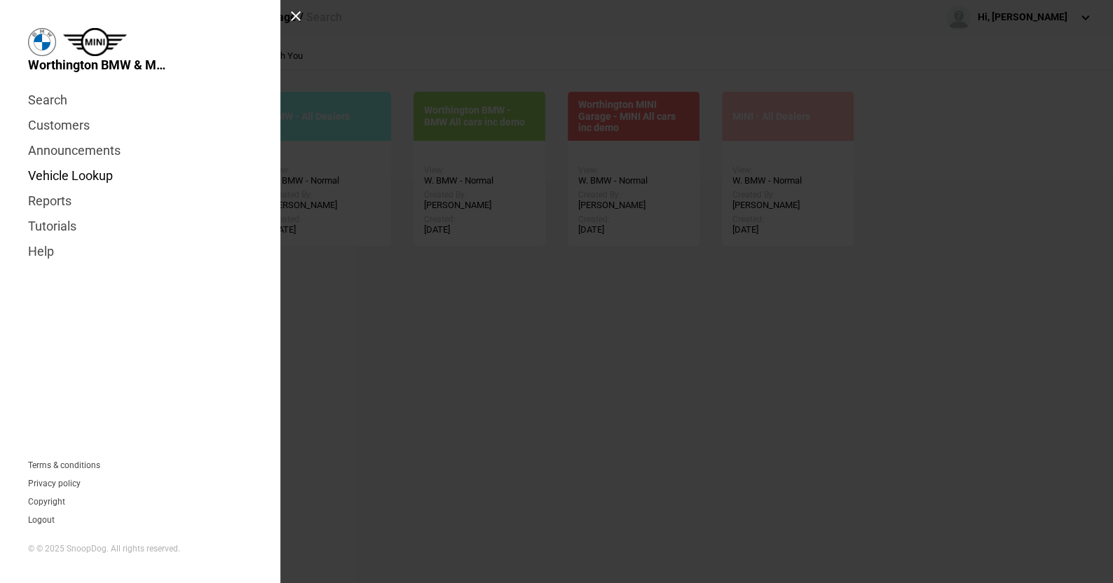
click at [79, 177] on link "Vehicle Lookup" at bounding box center [140, 175] width 224 height 25
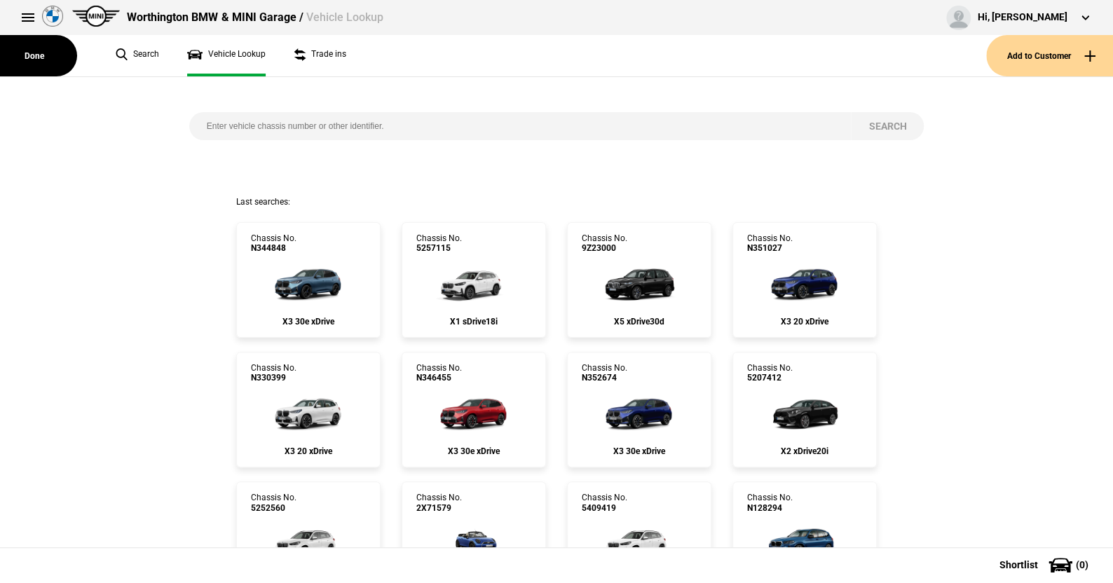
click at [200, 123] on input "search" at bounding box center [520, 126] width 663 height 28
paste input "DGQ33Z"
type input "DGQ33Z"
click at [868, 119] on button "Search" at bounding box center [887, 126] width 73 height 28
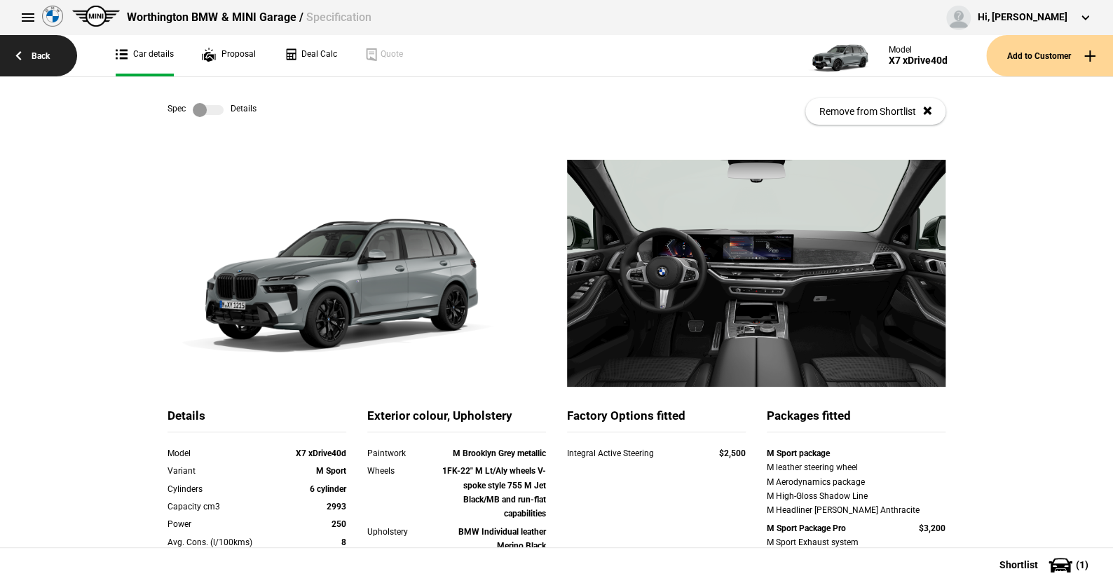
click at [43, 53] on link "Back" at bounding box center [38, 55] width 77 height 41
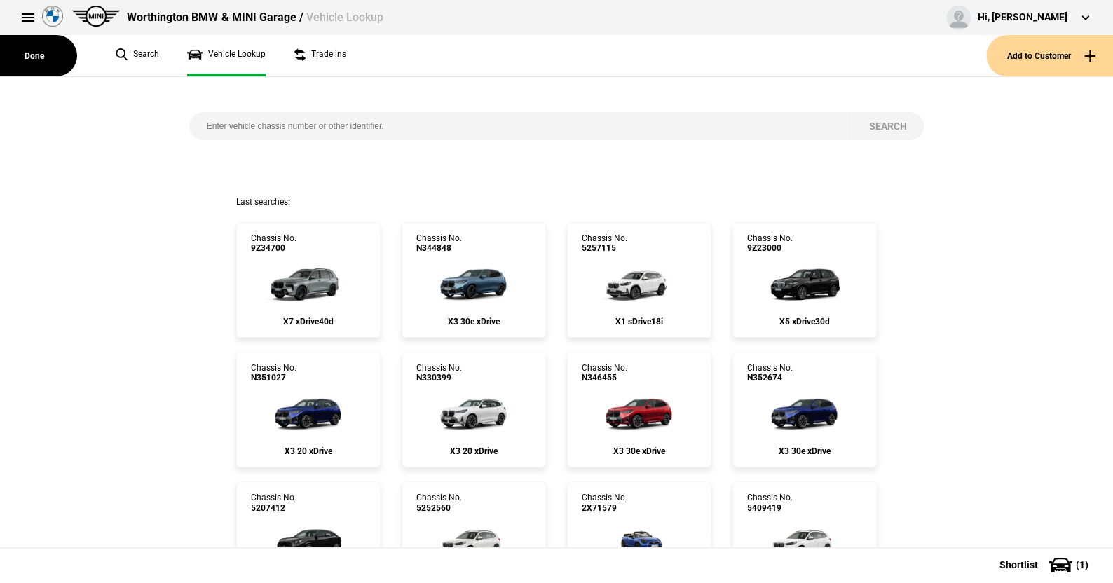
click at [225, 128] on input "search" at bounding box center [520, 126] width 663 height 28
type input "9803916"
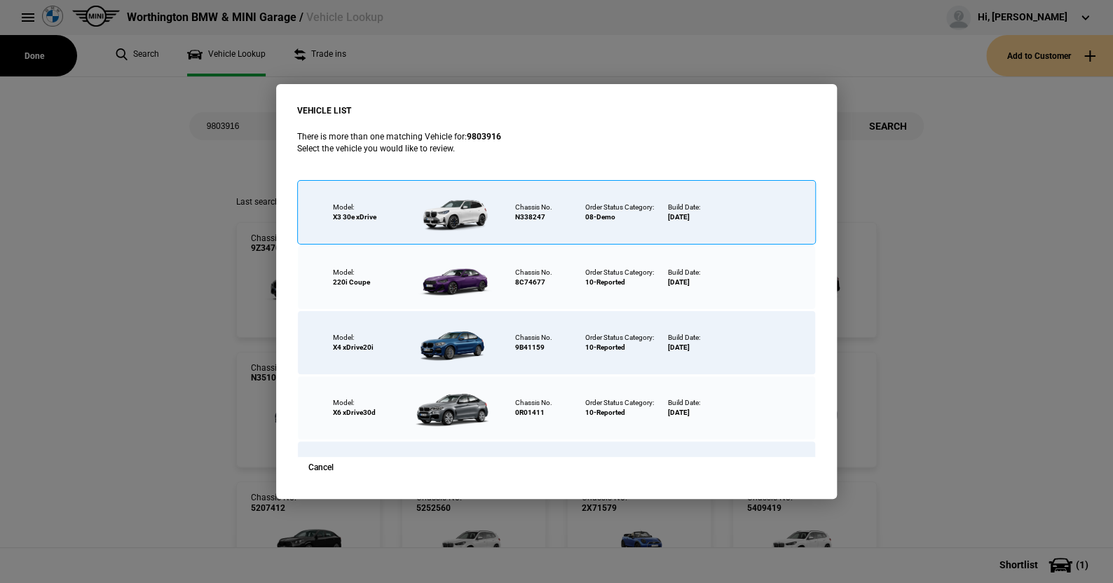
click at [460, 210] on div at bounding box center [455, 212] width 91 height 49
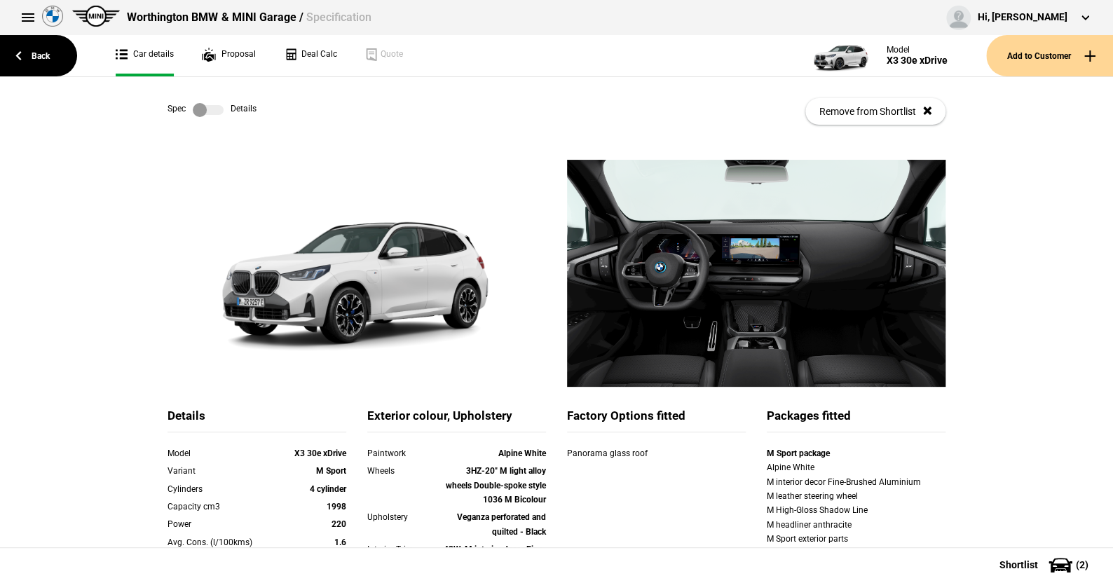
click at [212, 111] on label at bounding box center [208, 110] width 31 height 14
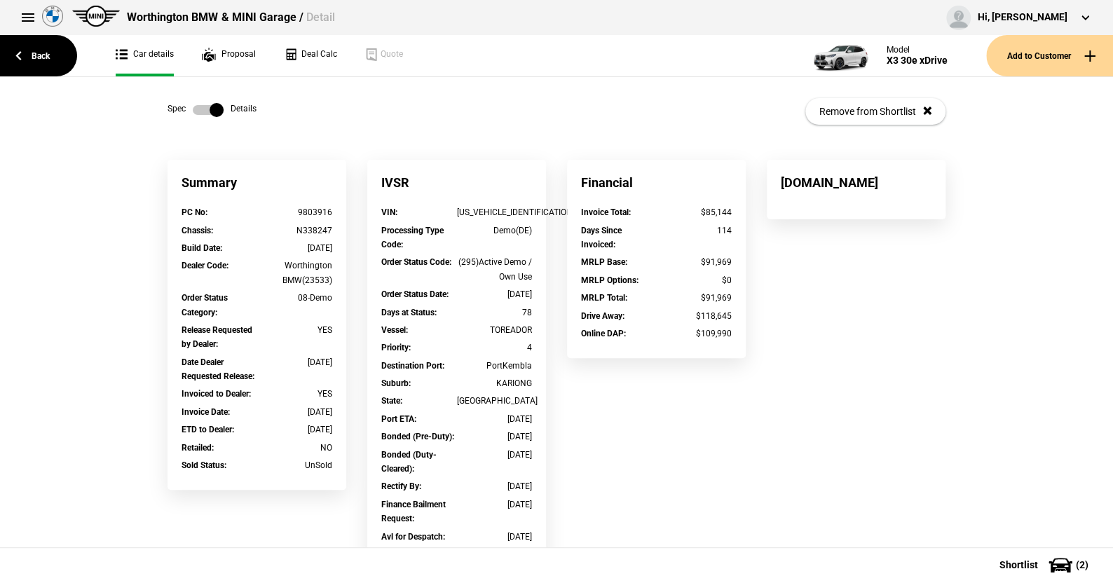
click at [193, 111] on label at bounding box center [208, 110] width 31 height 14
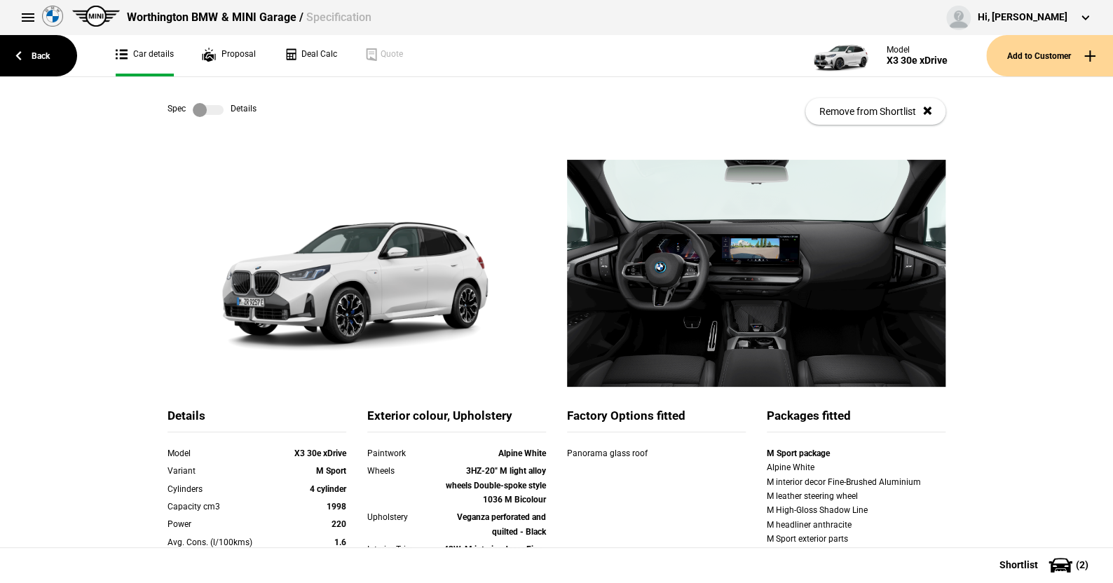
click at [210, 109] on label at bounding box center [208, 110] width 31 height 14
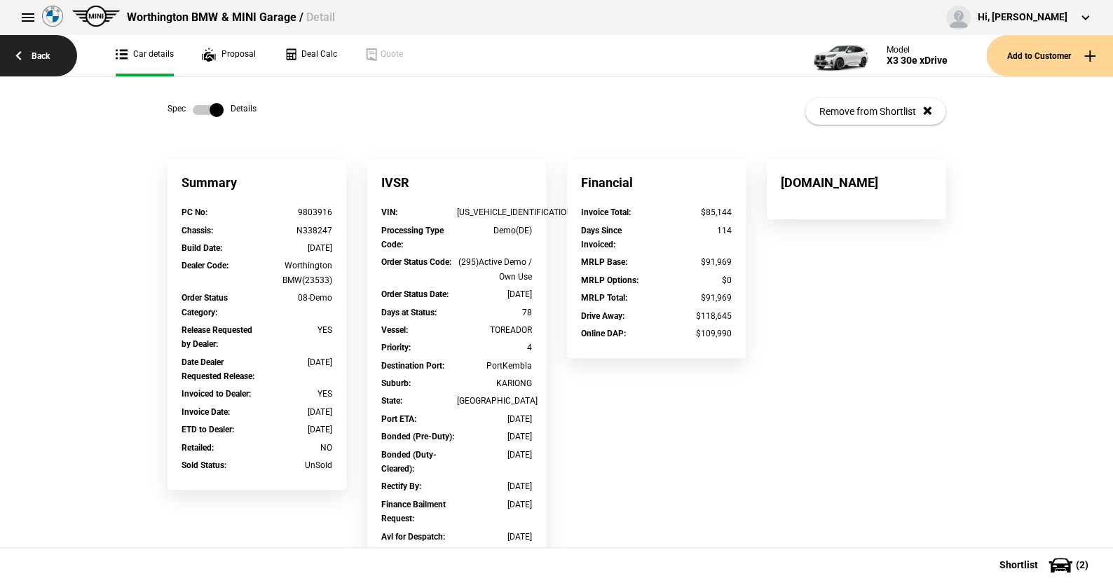
click at [49, 58] on link "Back" at bounding box center [38, 55] width 77 height 41
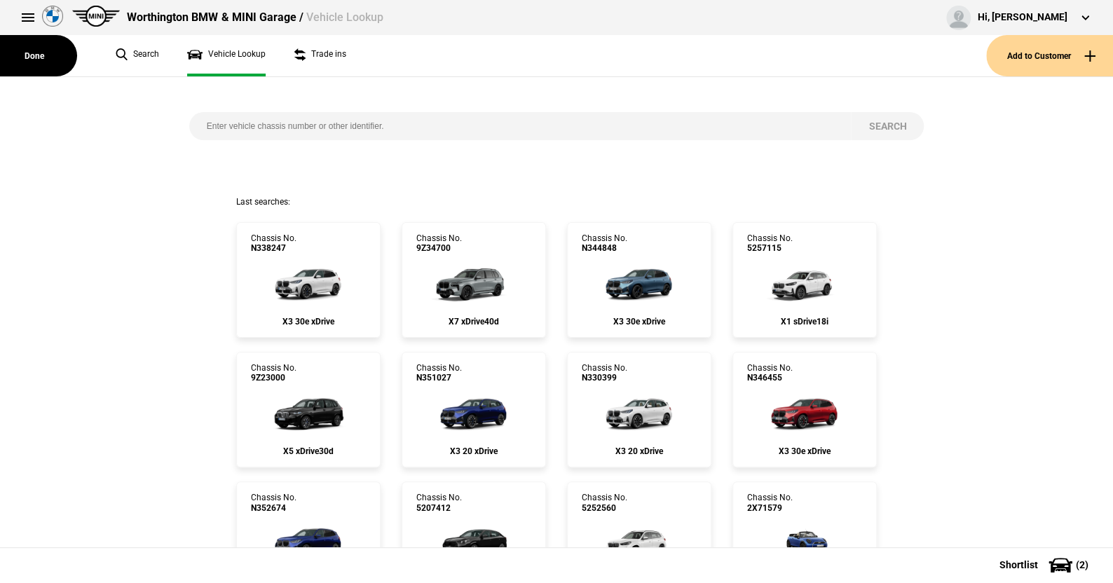
click at [250, 126] on input "search" at bounding box center [520, 126] width 663 height 28
type input "1549445"
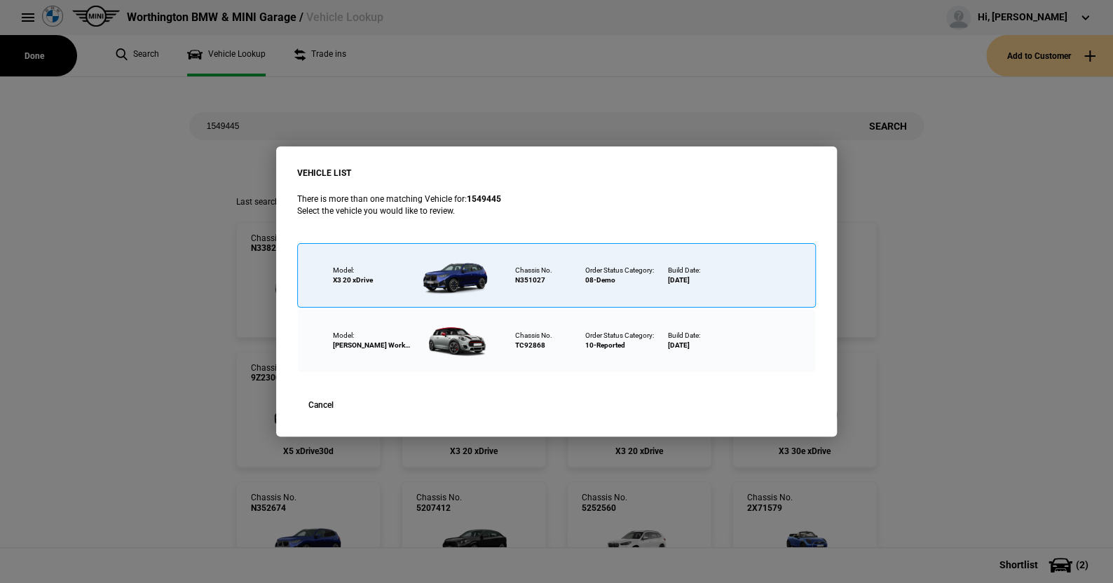
click at [461, 270] on div at bounding box center [455, 275] width 91 height 49
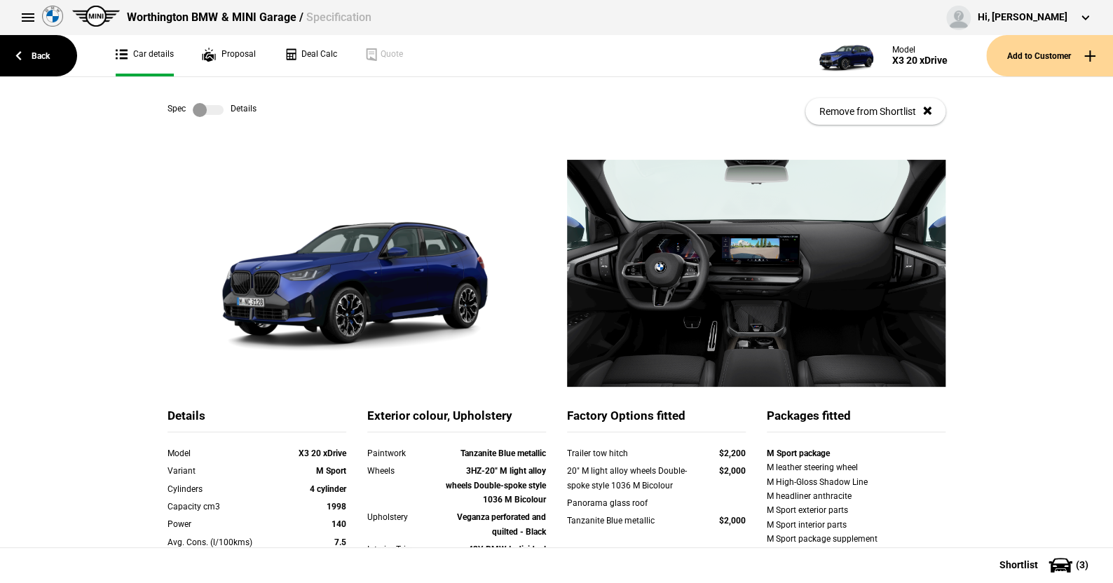
click at [212, 108] on label at bounding box center [208, 110] width 31 height 14
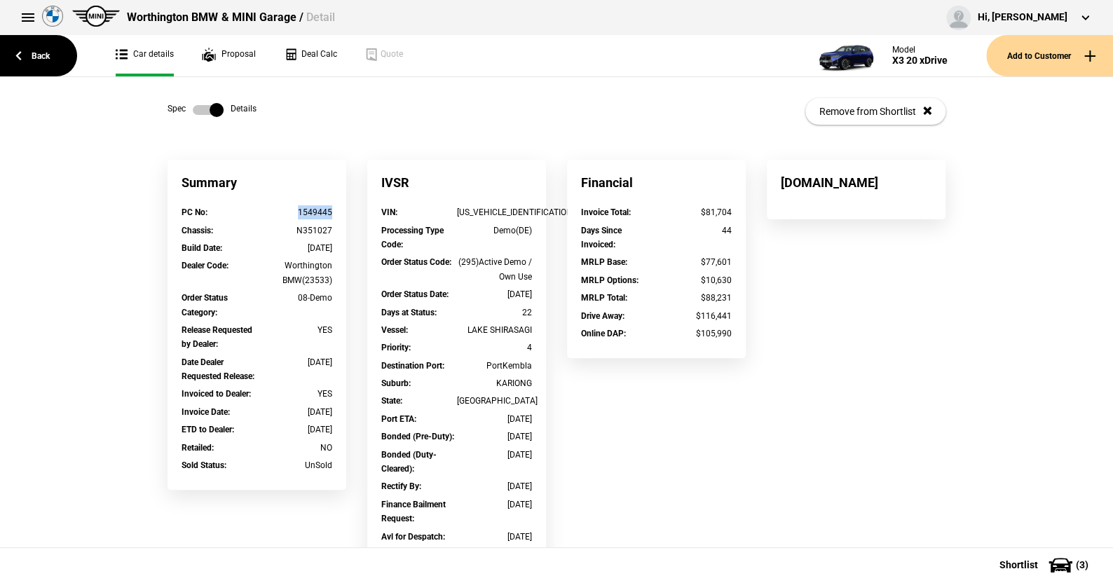
drag, startPoint x: 333, startPoint y: 210, endPoint x: 296, endPoint y: 210, distance: 37.2
click at [296, 210] on div "PC No : 1549445" at bounding box center [257, 214] width 172 height 18
copy div "1549445"
click at [193, 111] on label at bounding box center [208, 110] width 31 height 14
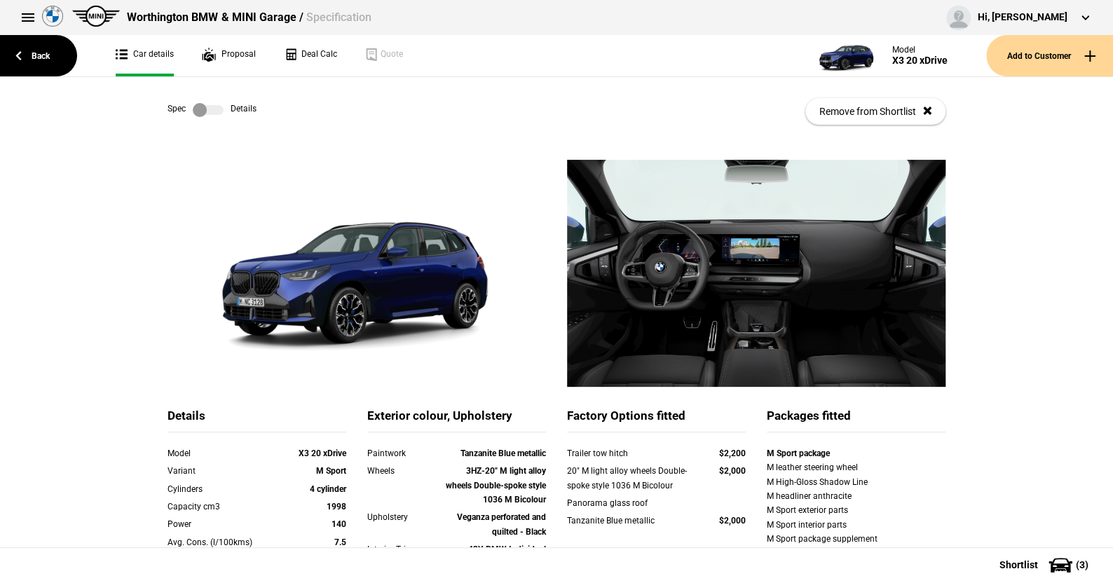
click at [213, 109] on label at bounding box center [208, 110] width 31 height 14
